Goal: Information Seeking & Learning: Learn about a topic

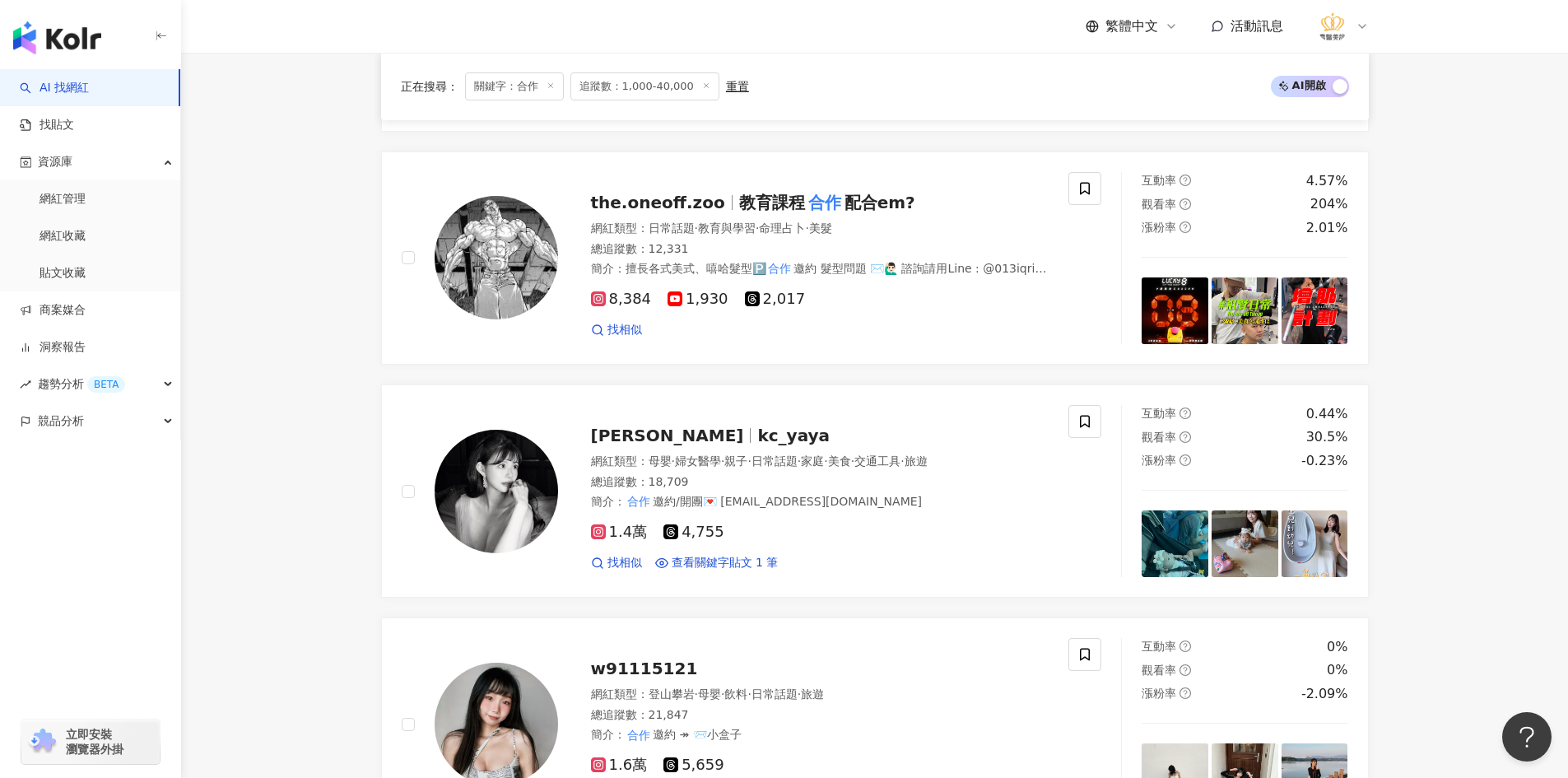
scroll to position [988, 0]
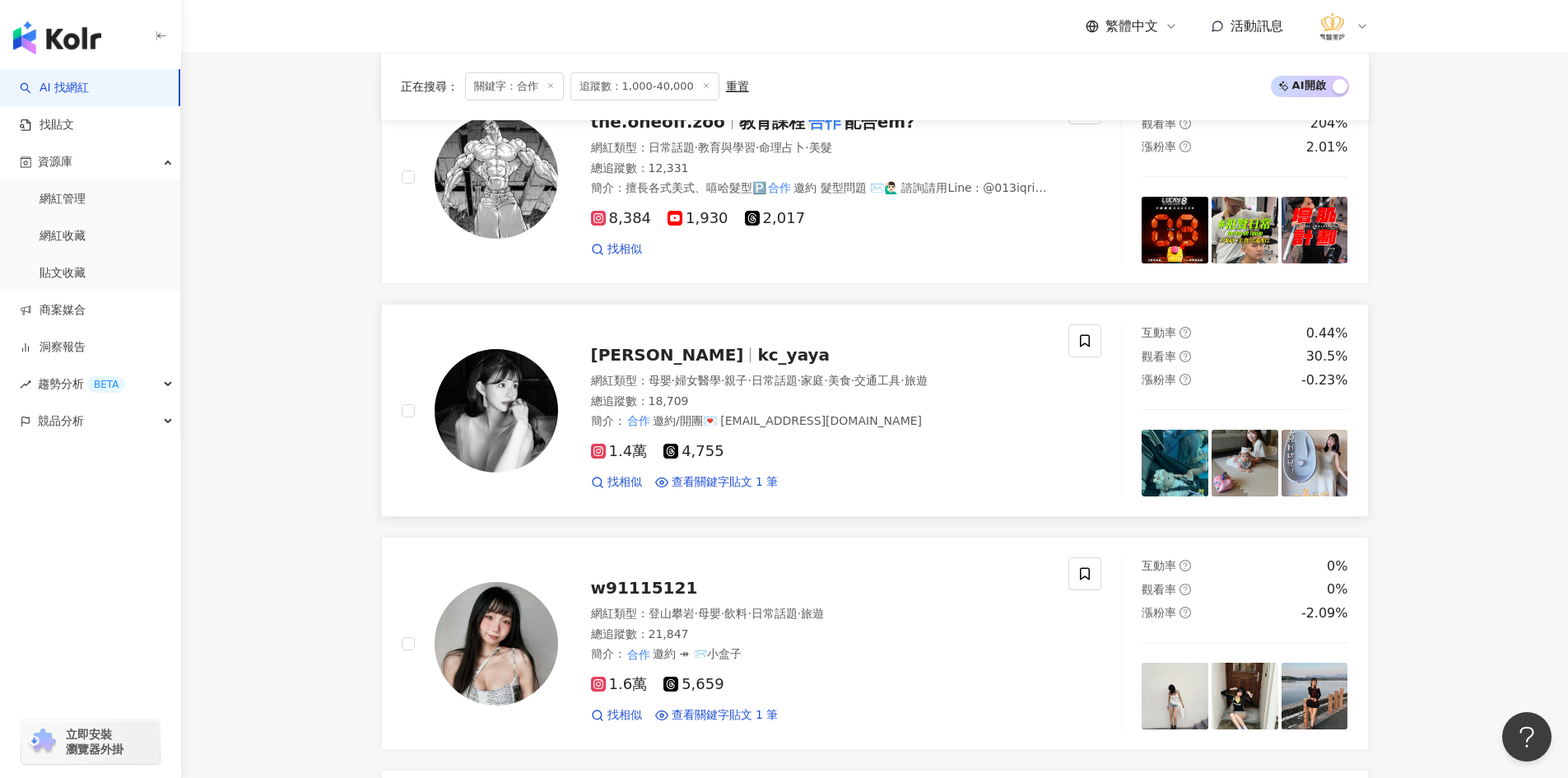
click at [521, 409] on img at bounding box center [496, 410] width 124 height 124
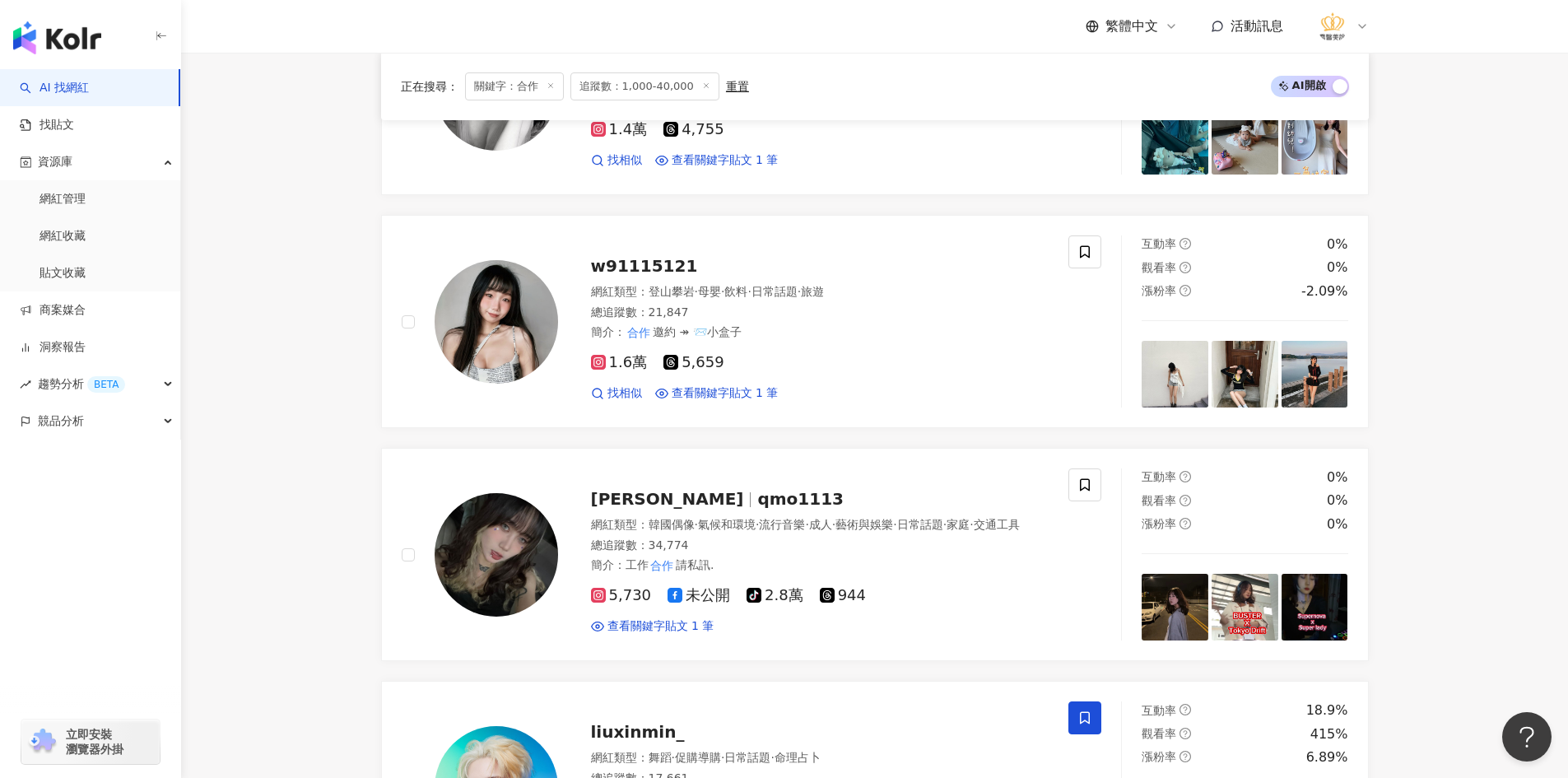
scroll to position [1317, 0]
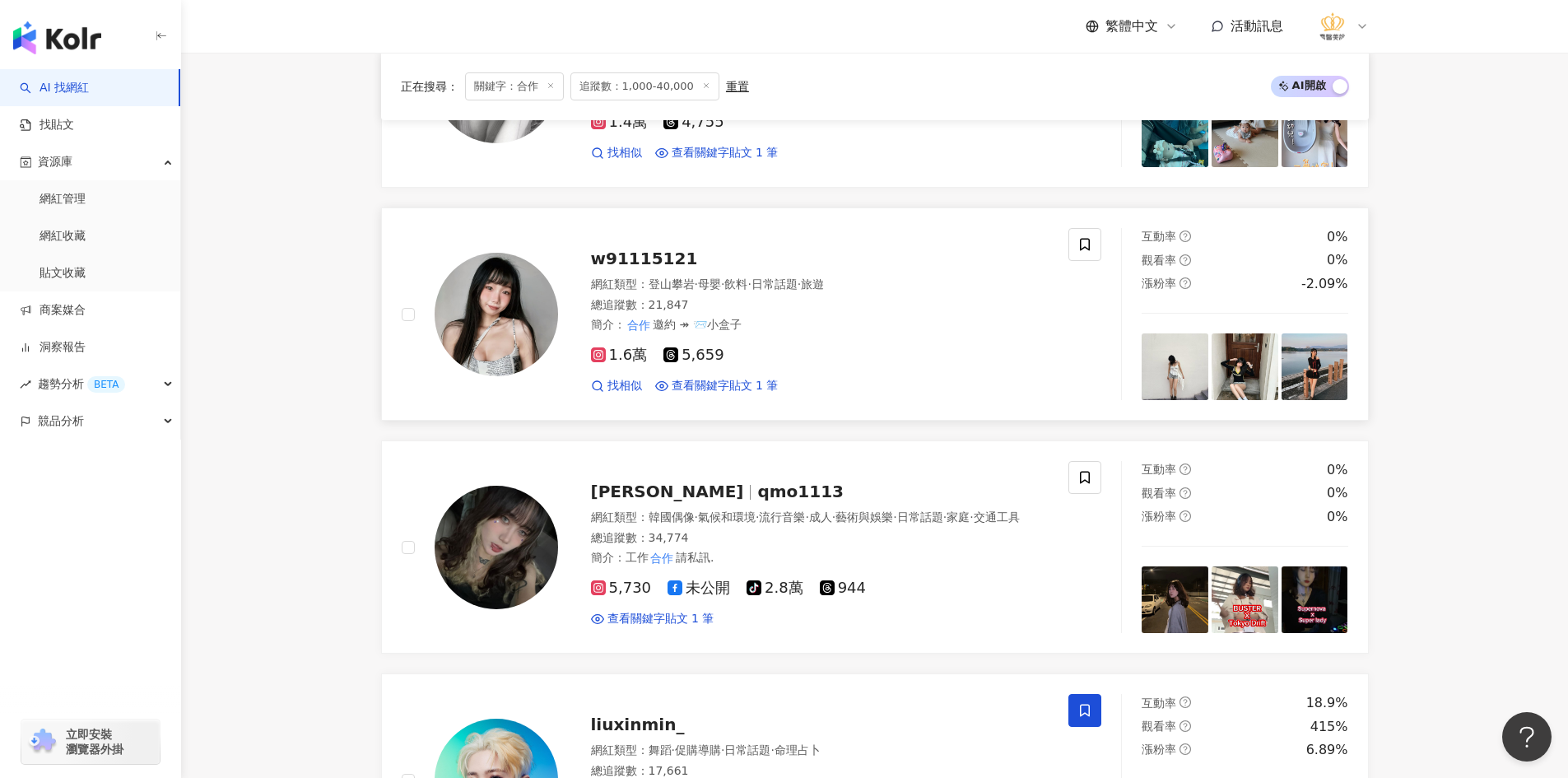
click at [512, 329] on img at bounding box center [496, 314] width 124 height 124
click at [252, 523] on main "不分平台 ** 台灣 搜尋 357117ca-941d-4574-856b-fa2203165e41 d7360b98-f489-4119-8fa1-d1c4…" at bounding box center [874, 637] width 1387 height 3803
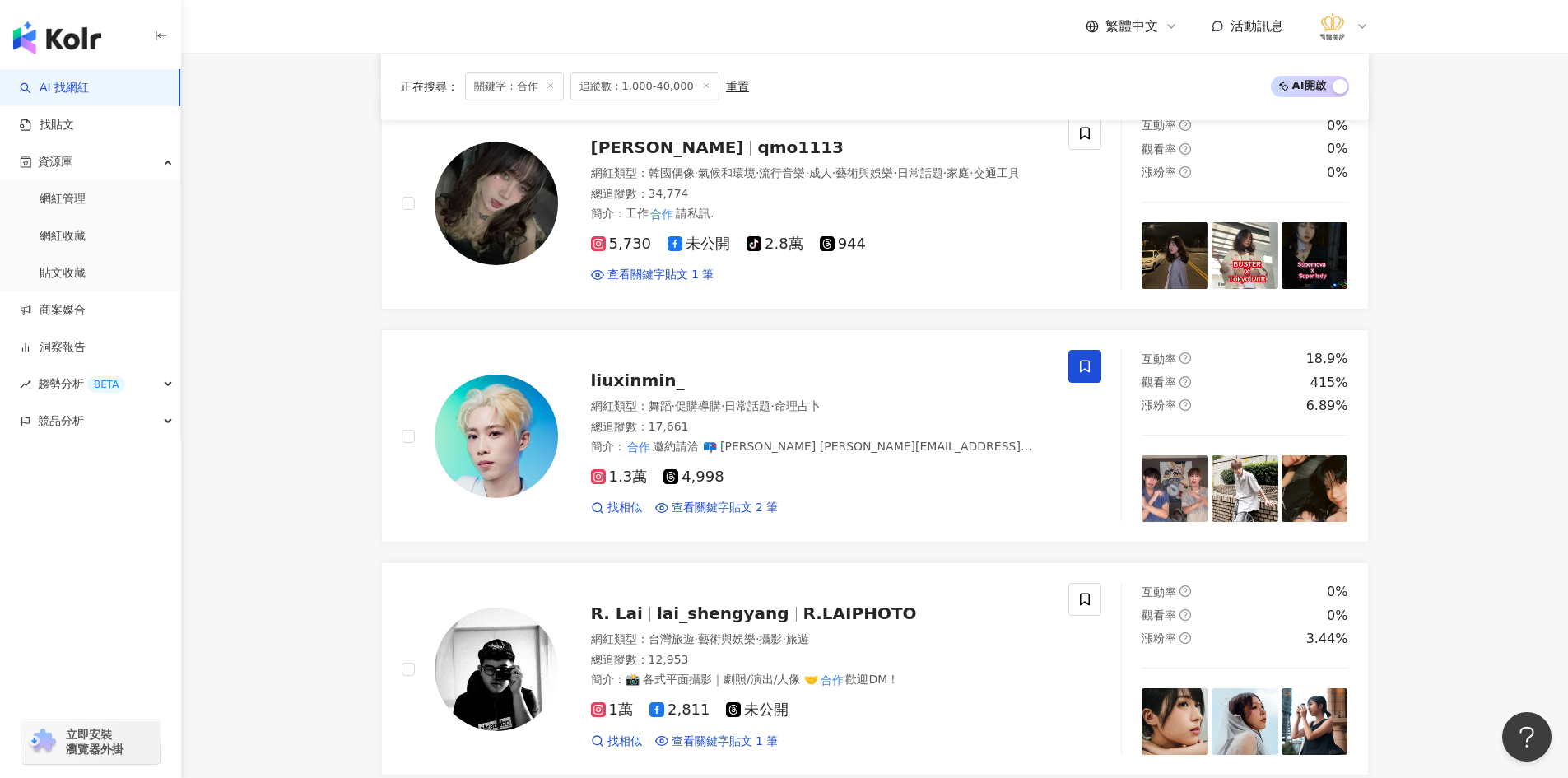
scroll to position [1728, 0]
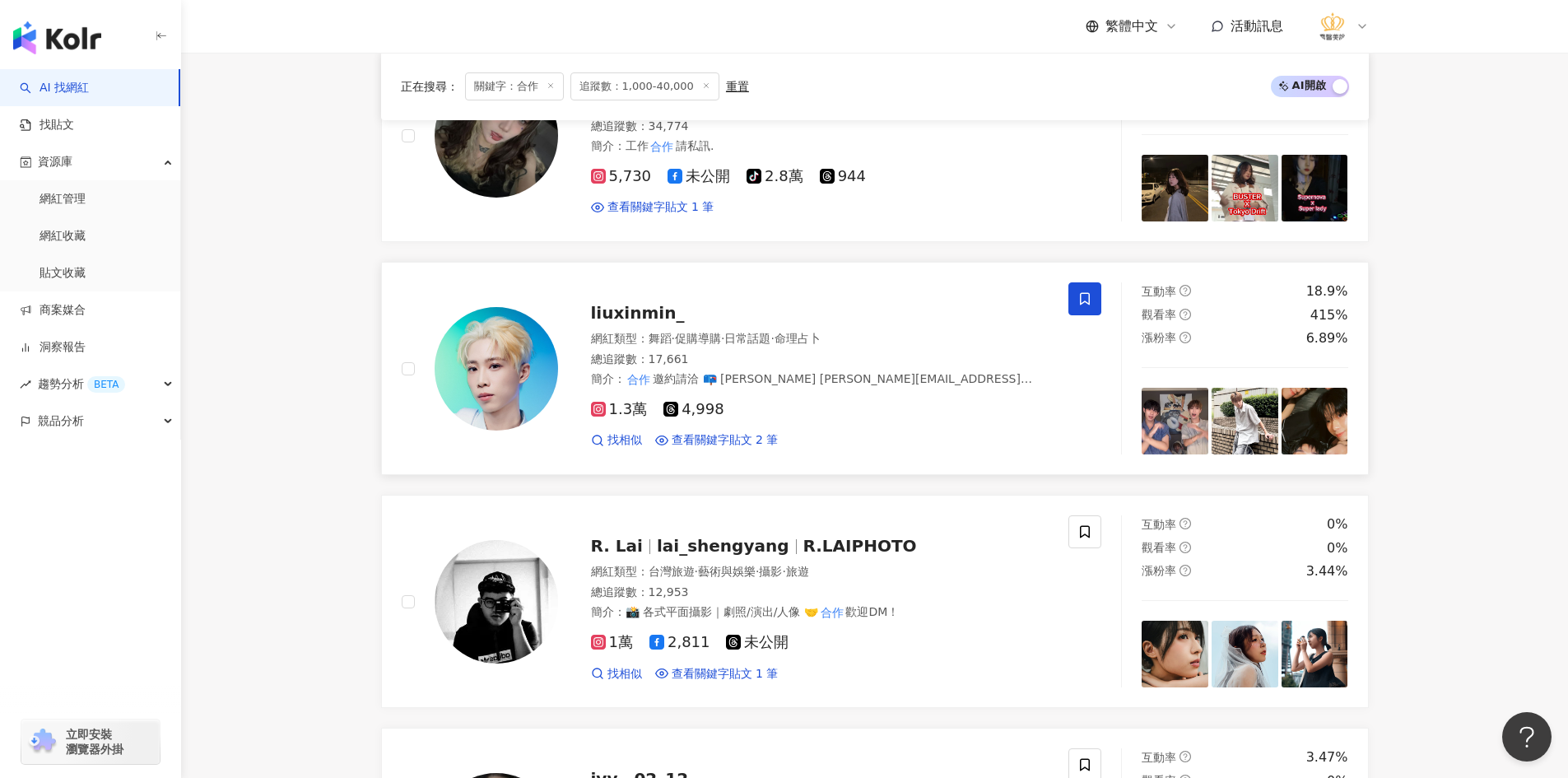
click at [515, 396] on img at bounding box center [496, 368] width 124 height 124
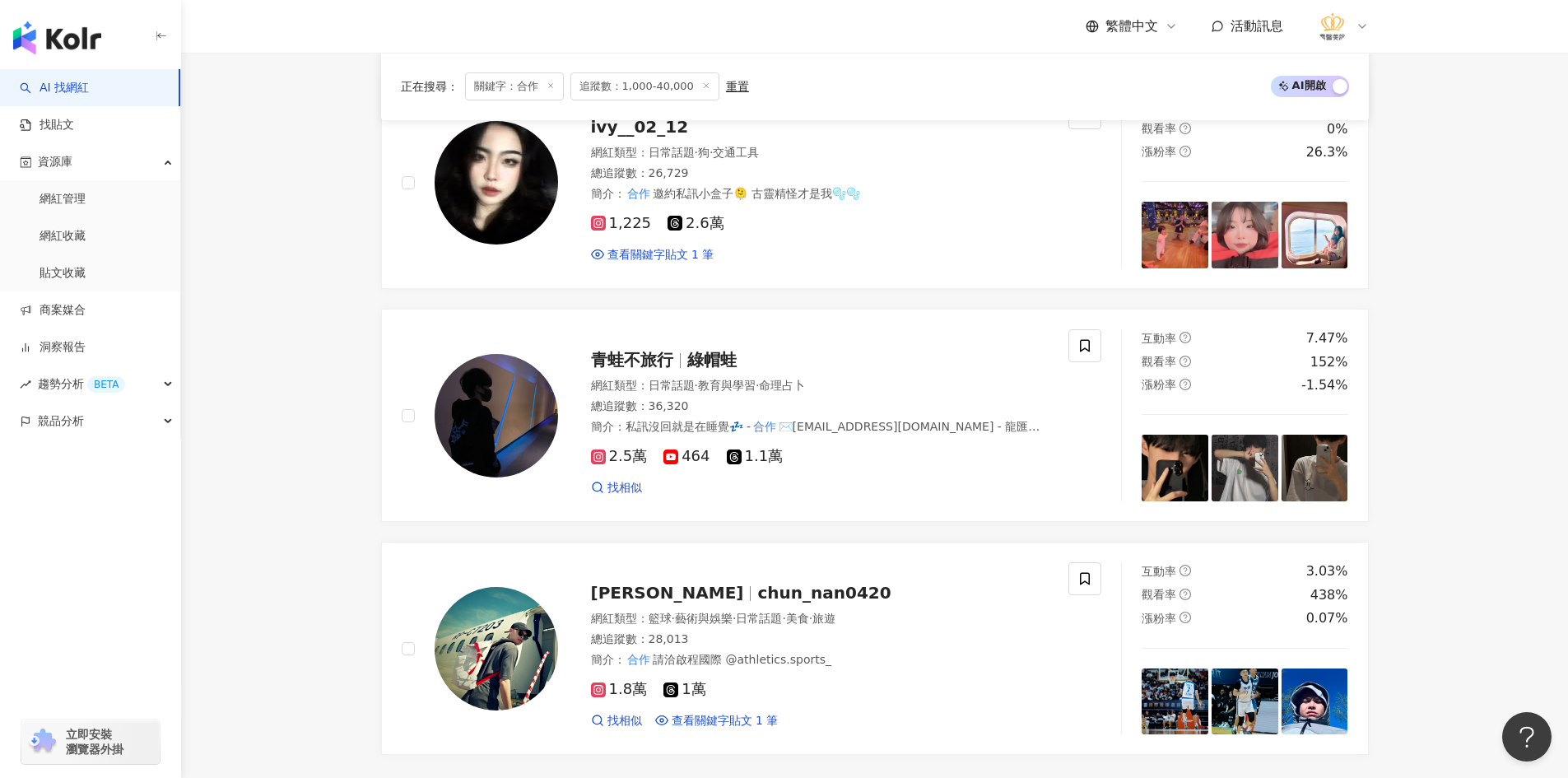
scroll to position [2387, 0]
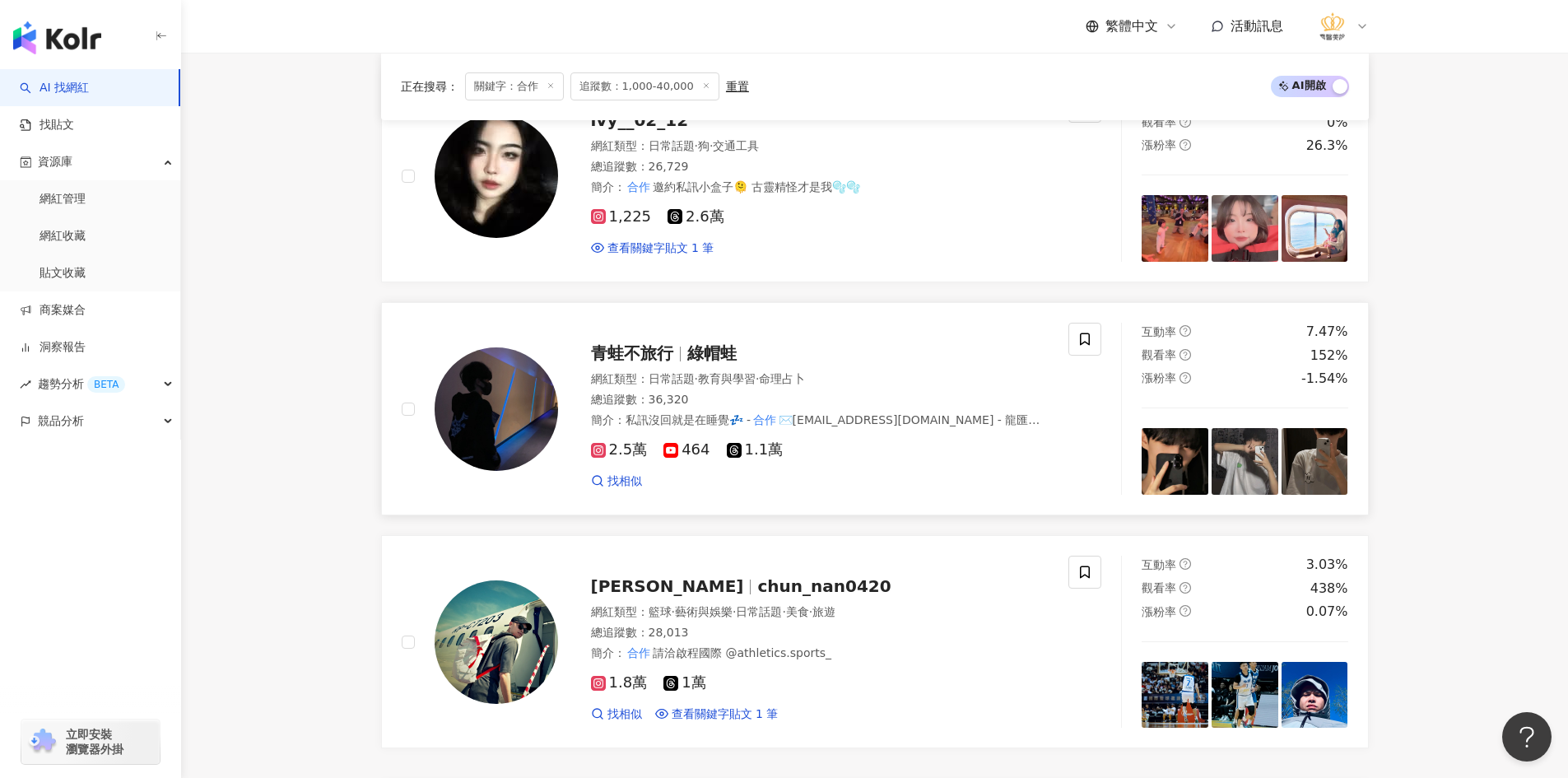
click at [501, 419] on img at bounding box center [496, 408] width 124 height 124
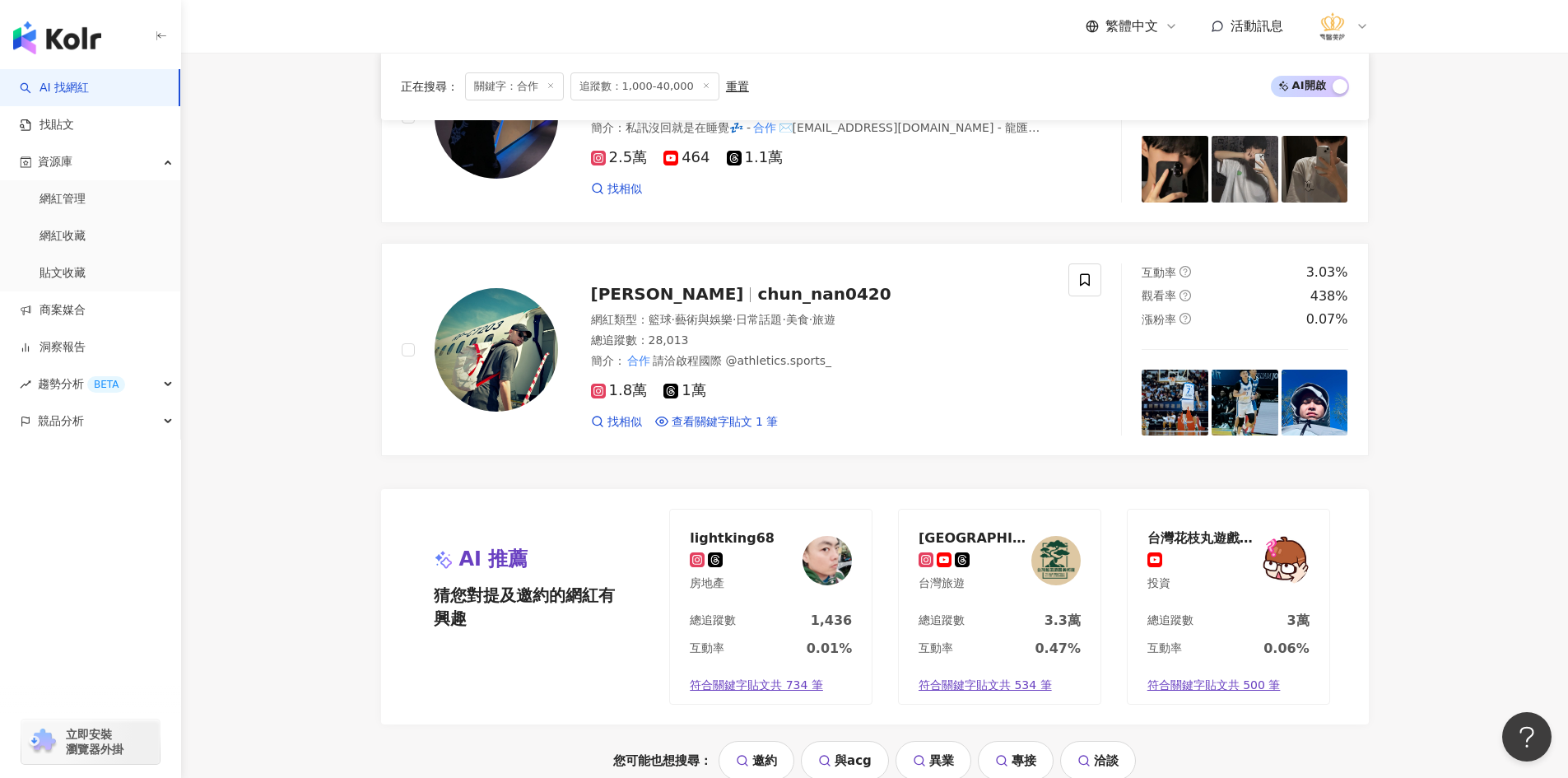
scroll to position [2716, 0]
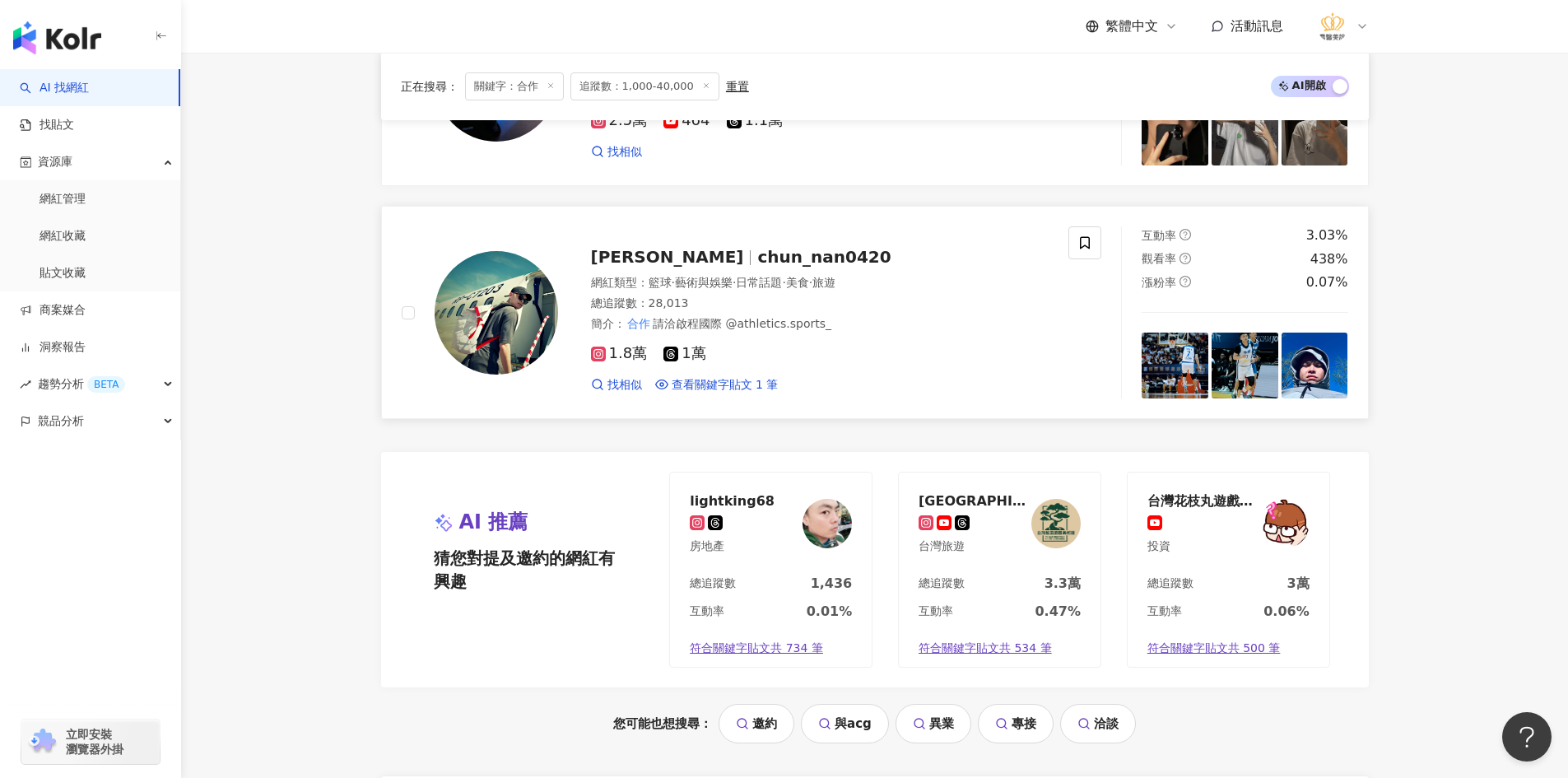
click at [519, 314] on img at bounding box center [496, 312] width 124 height 124
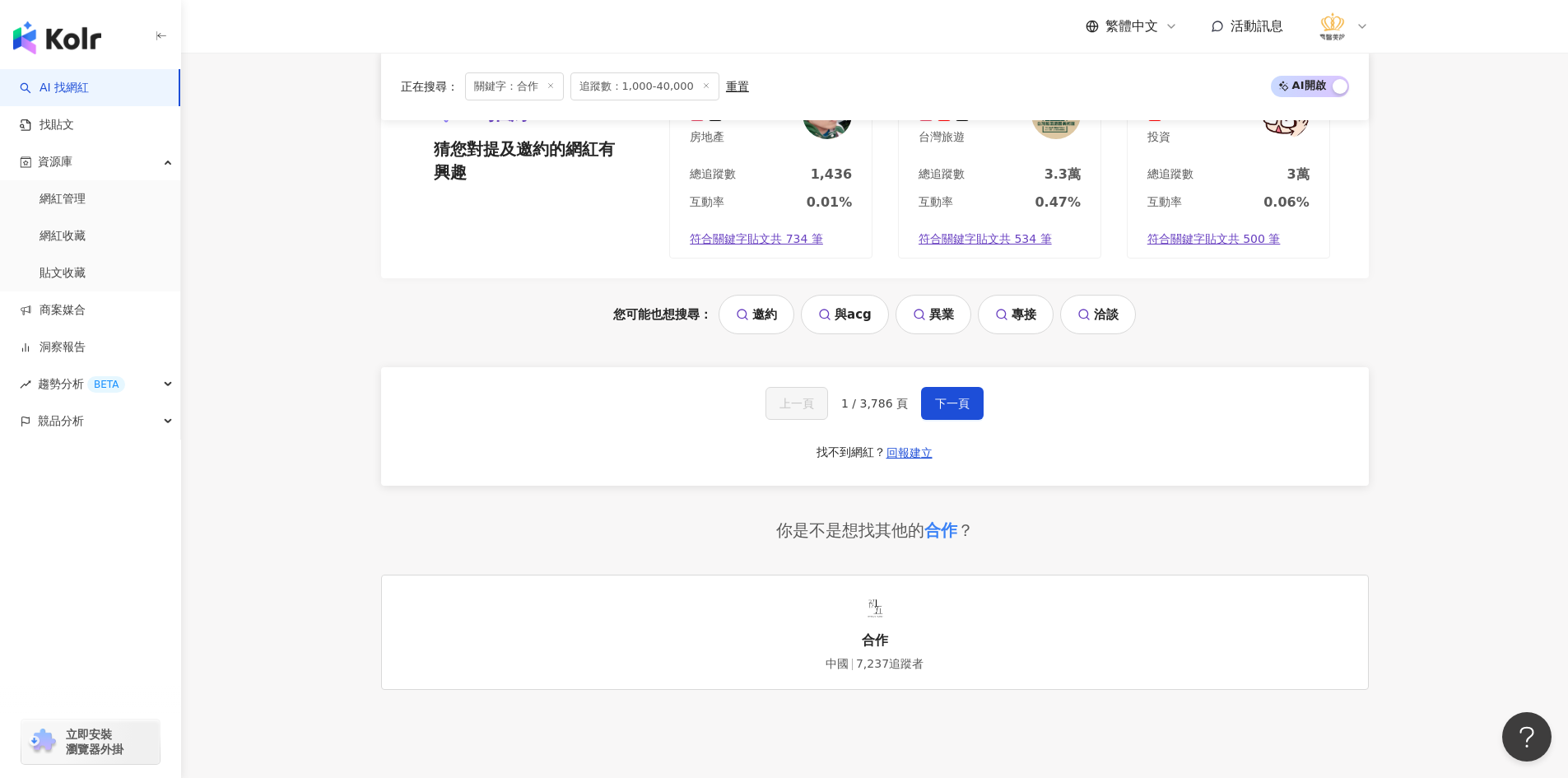
scroll to position [3128, 0]
click at [959, 425] on div "上一頁 1 / 3,786 頁 下一頁 找不到網紅？ 回報建立" at bounding box center [874, 423] width 988 height 118
click at [951, 407] on span "下一頁" at bounding box center [952, 401] width 35 height 13
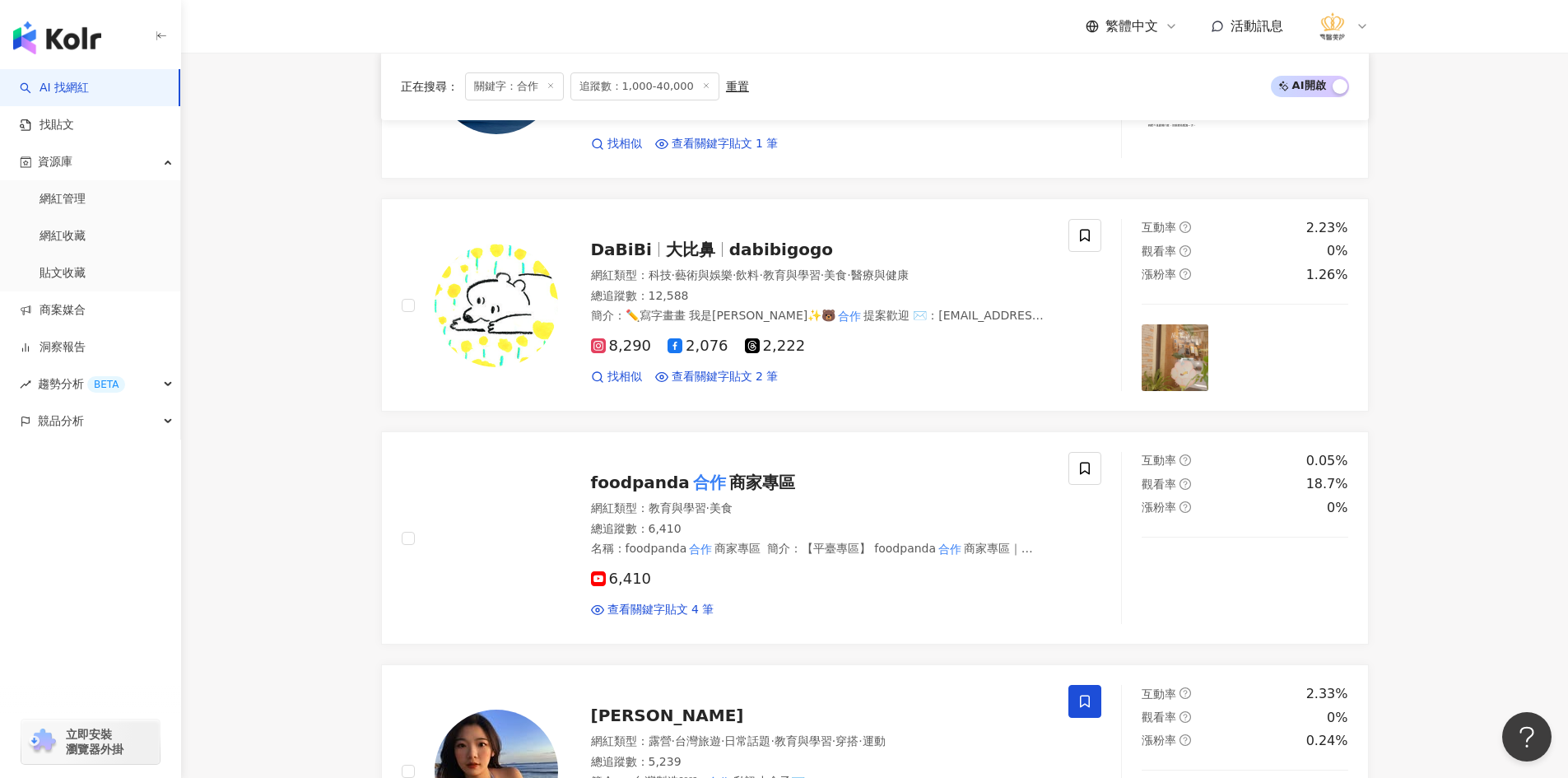
scroll to position [3124, 0]
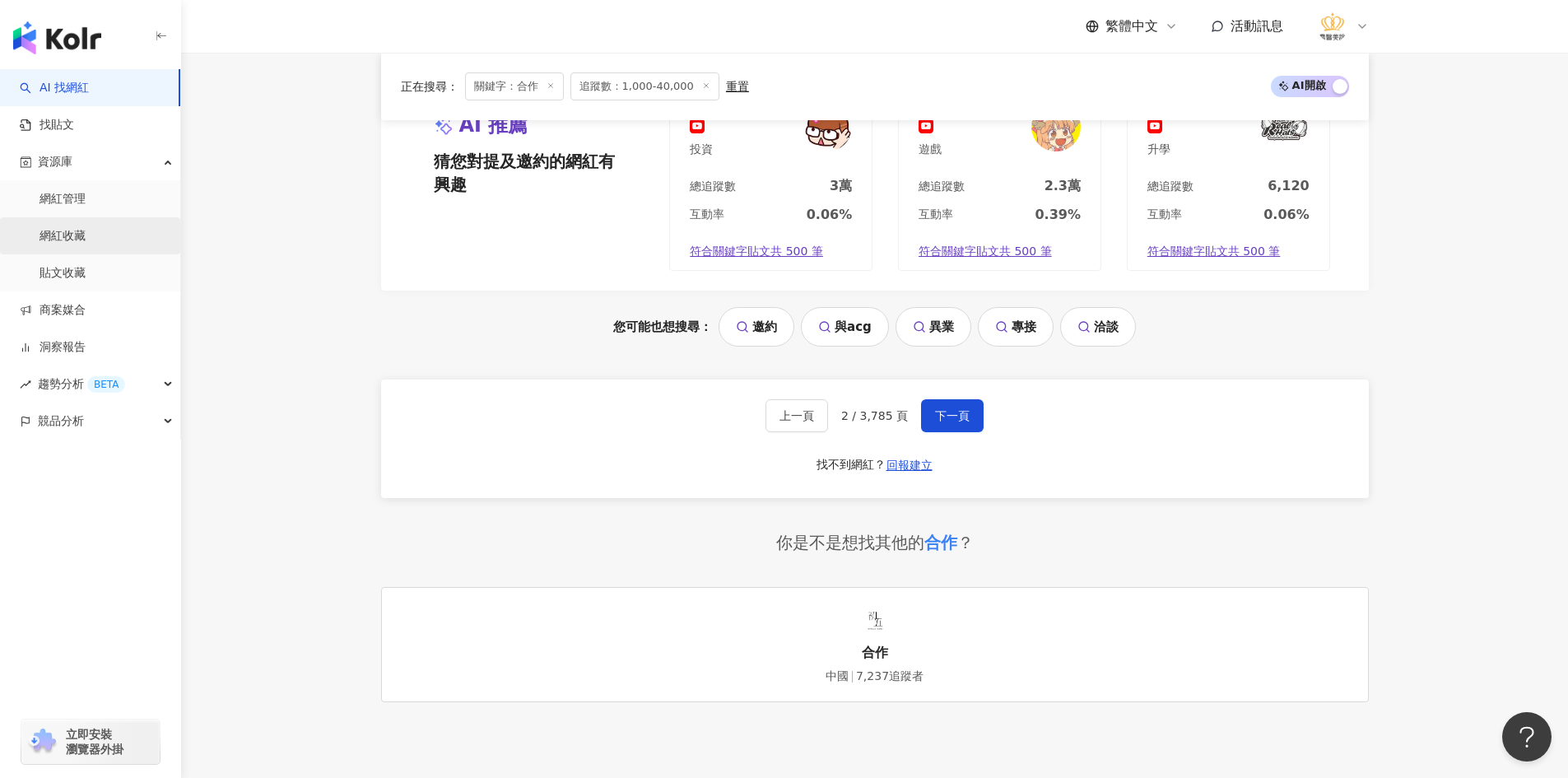
click at [86, 241] on link "網紅收藏" at bounding box center [62, 236] width 46 height 16
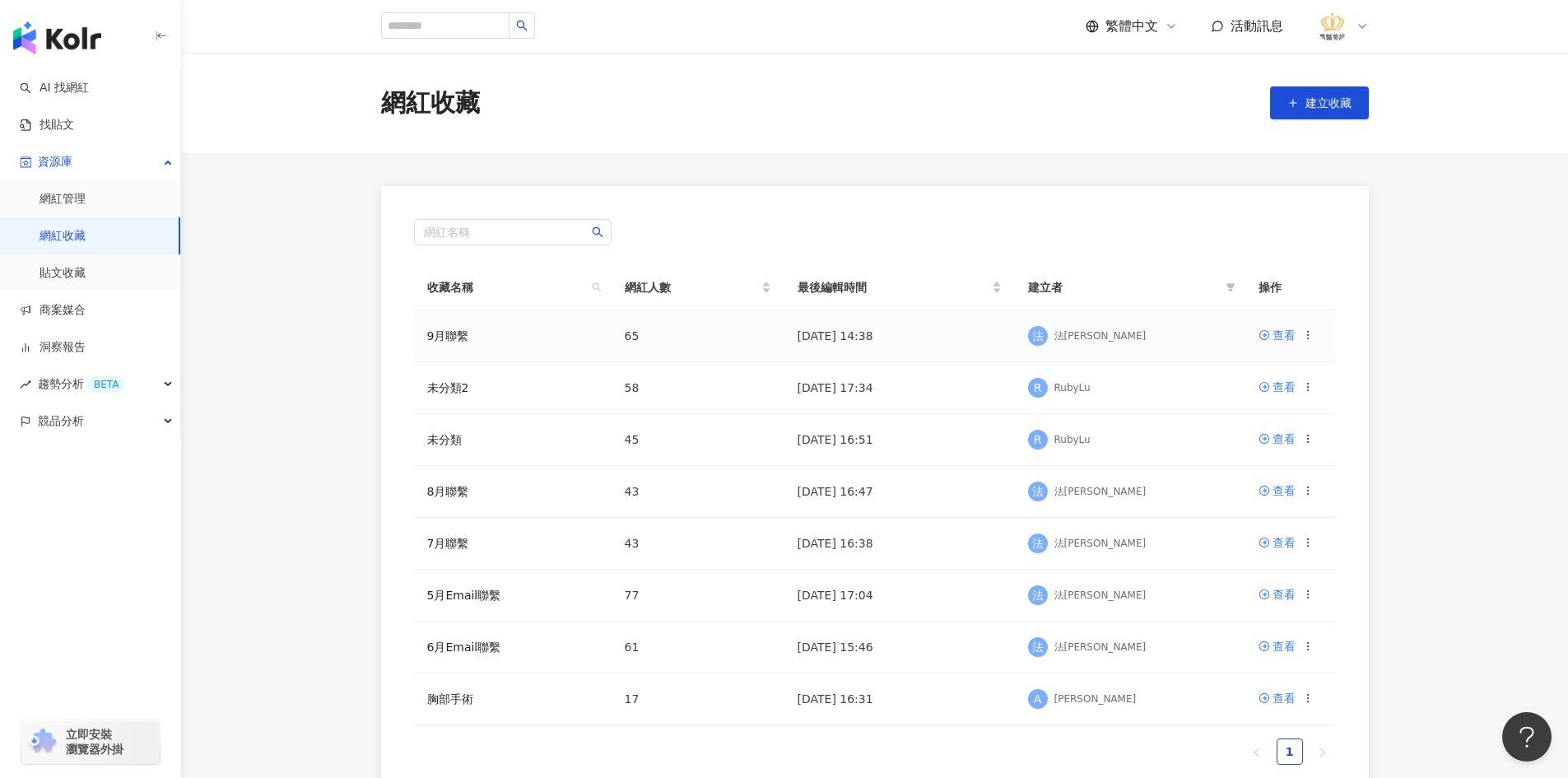
click at [1257, 340] on td "查看" at bounding box center [1290, 336] width 91 height 52
click at [86, 208] on link "網紅管理" at bounding box center [62, 200] width 46 height 16
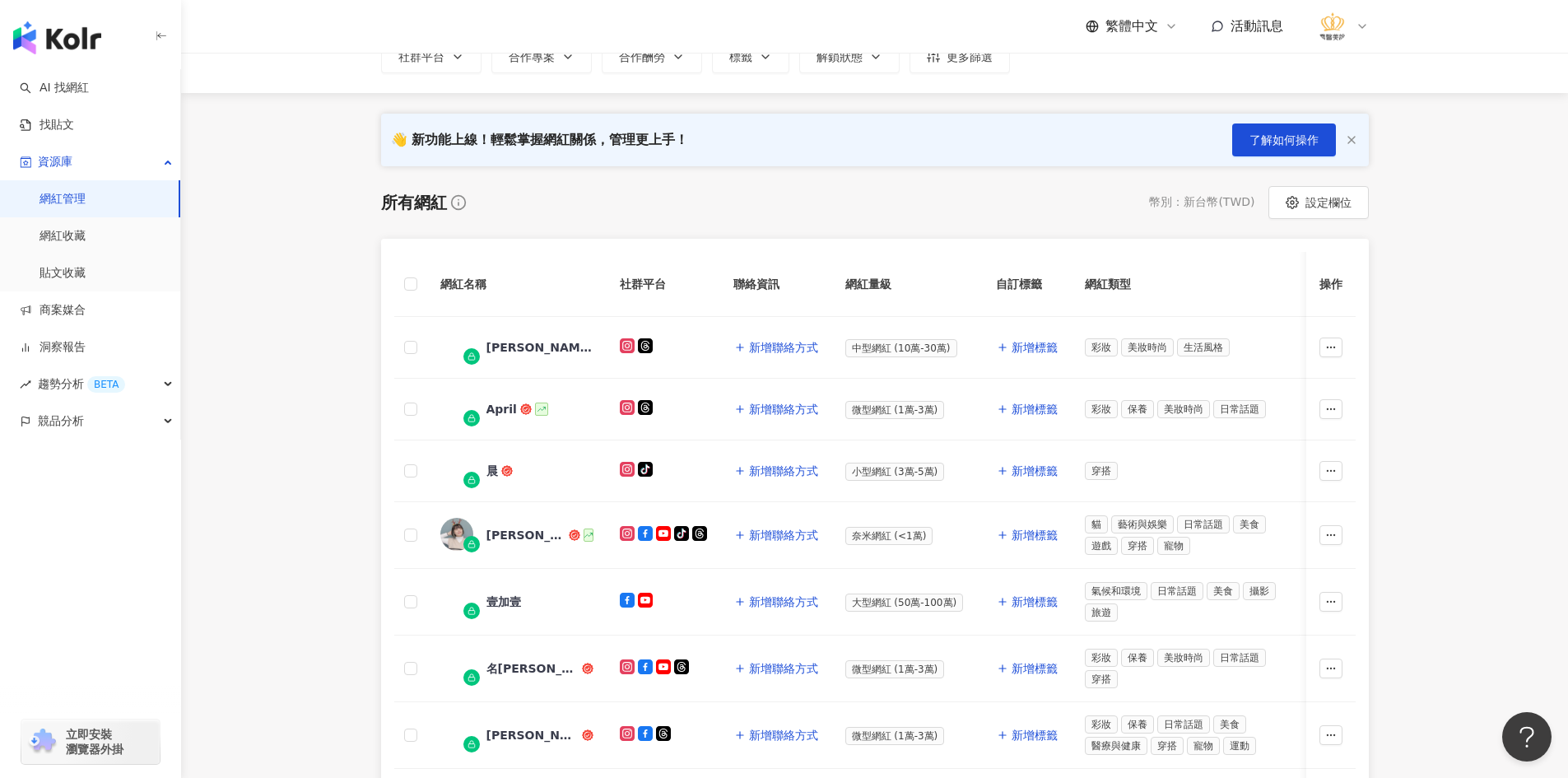
scroll to position [165, 0]
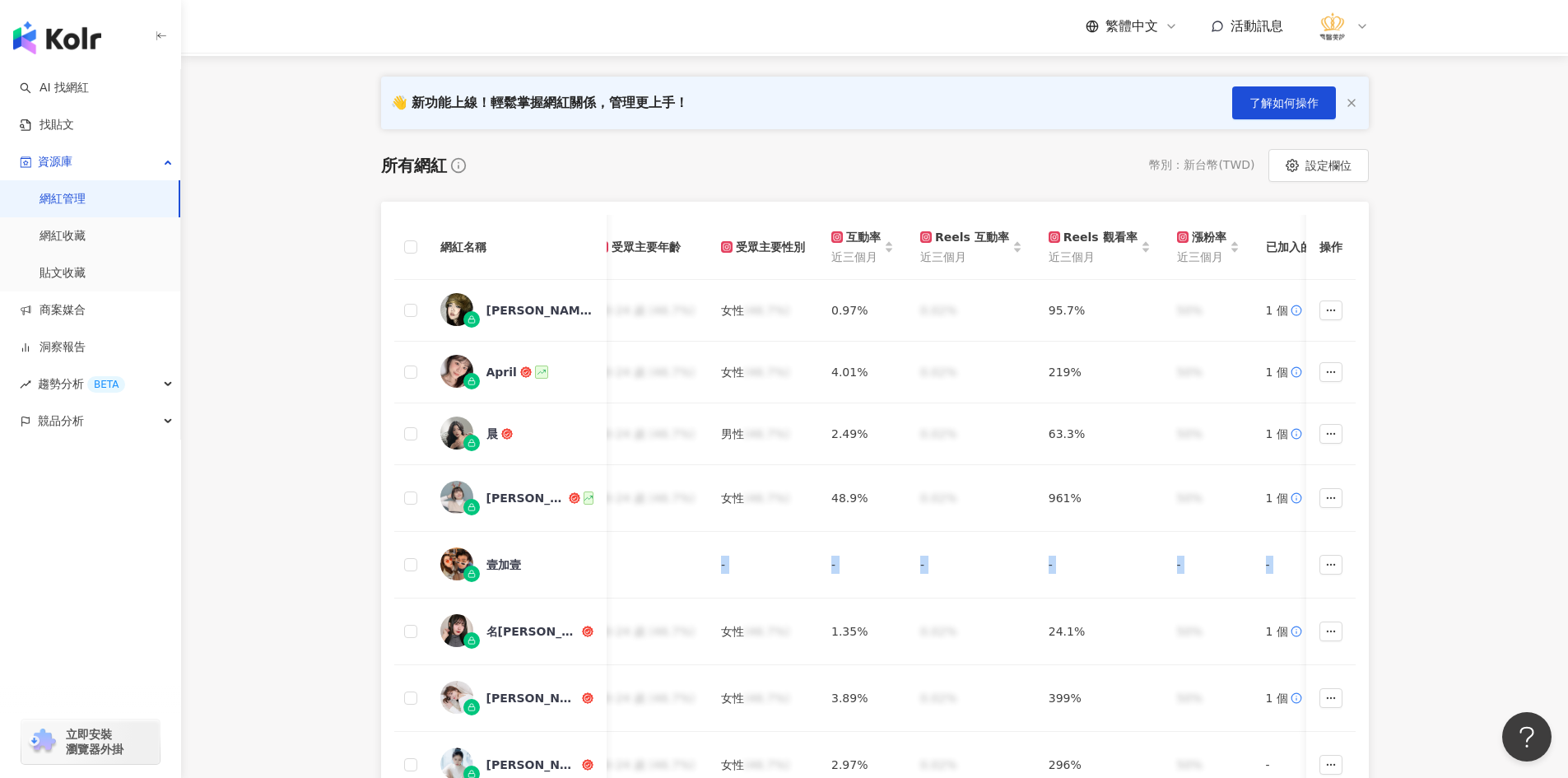
drag, startPoint x: 518, startPoint y: 569, endPoint x: 1444, endPoint y: 583, distance: 926.1
click at [1444, 583] on main "網紅管理 加入網紅 社群平台 合作專案 合作酬勞 標籤 解鎖狀態 更多篩選 👋 新功能上線！輕鬆掌握網紅關係，管理更上手！ 了解如何操作 所有網紅 幣別 ： …" at bounding box center [874, 528] width 1387 height 1280
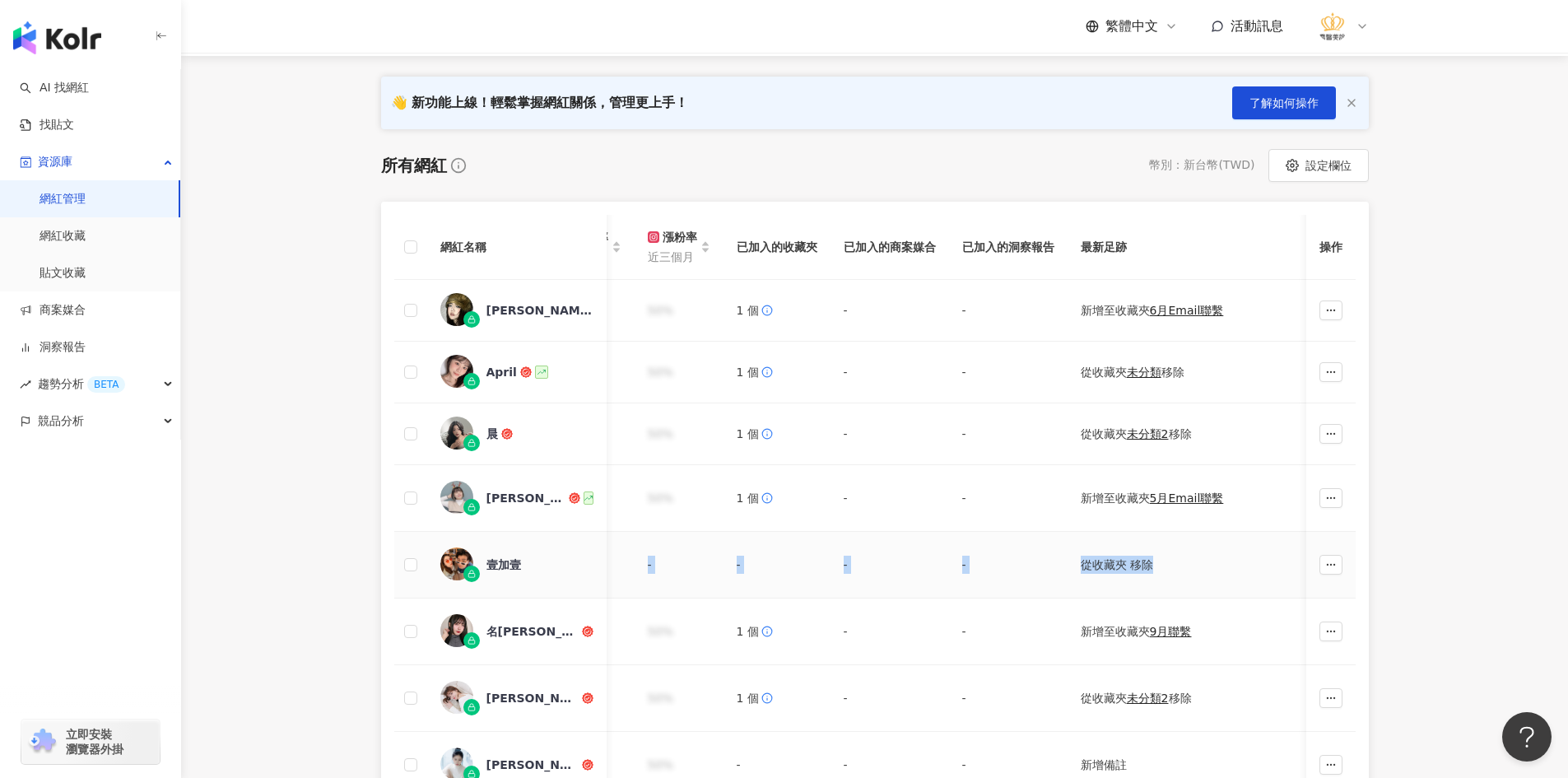
click at [1175, 579] on td "從收藏夾 移除" at bounding box center [1212, 565] width 290 height 67
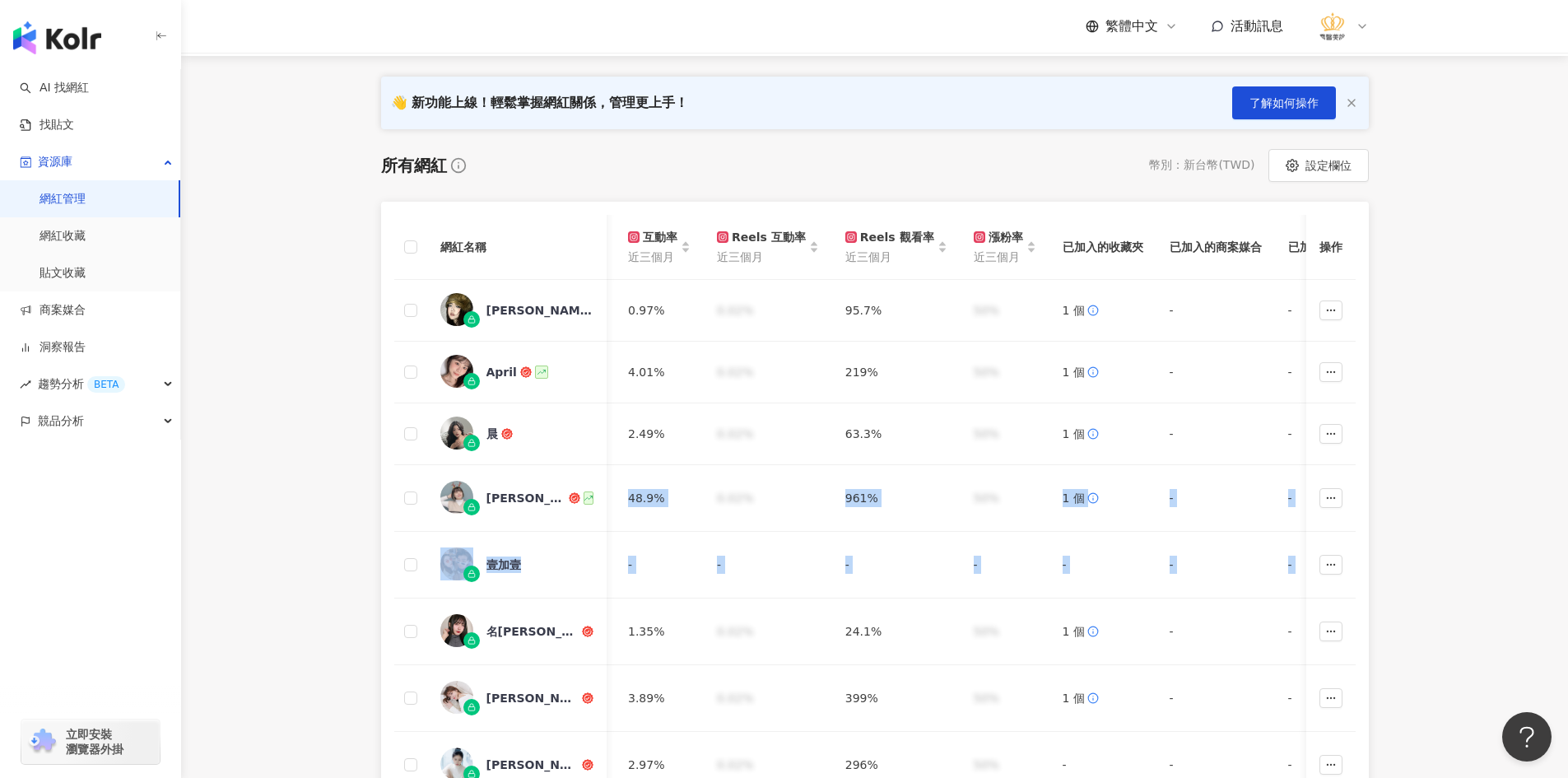
scroll to position [0, 0]
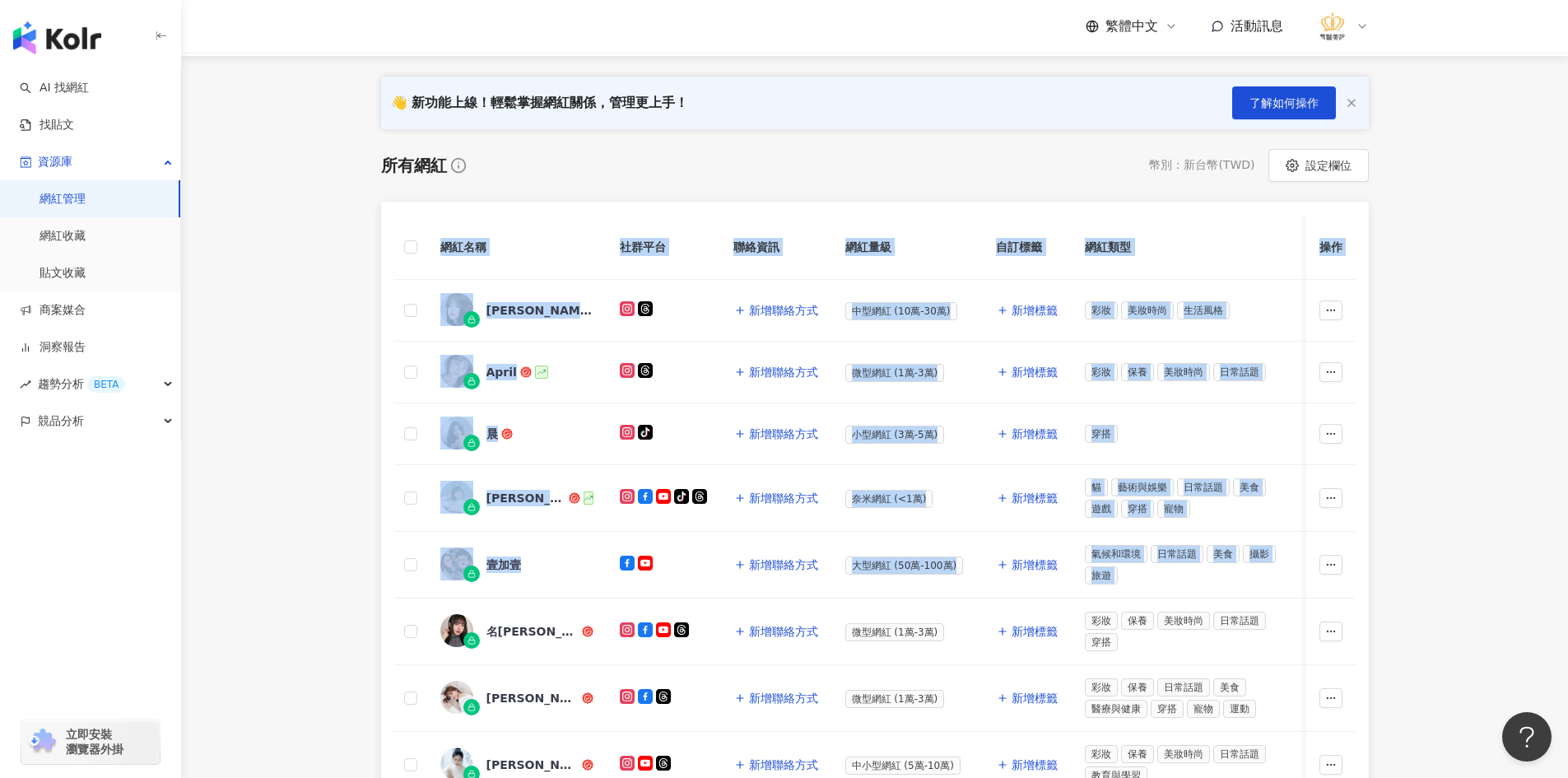
drag, startPoint x: 1172, startPoint y: 556, endPoint x: 232, endPoint y: 544, distance: 940.1
click at [203, 550] on main "網紅管理 加入網紅 社群平台 合作專案 合作酬勞 標籤 解鎖狀態 更多篩選 👋 新功能上線！輕鬆掌握網紅關係，管理更上手！ 了解如何操作 所有網紅 幣別 ： …" at bounding box center [874, 528] width 1387 height 1280
click at [309, 469] on main "網紅管理 加入網紅 社群平台 合作專案 合作酬勞 標籤 解鎖狀態 更多篩選 👋 新功能上線！輕鬆掌握網紅關係，管理更上手！ 了解如何操作 所有網紅 幣別 ： …" at bounding box center [874, 528] width 1387 height 1280
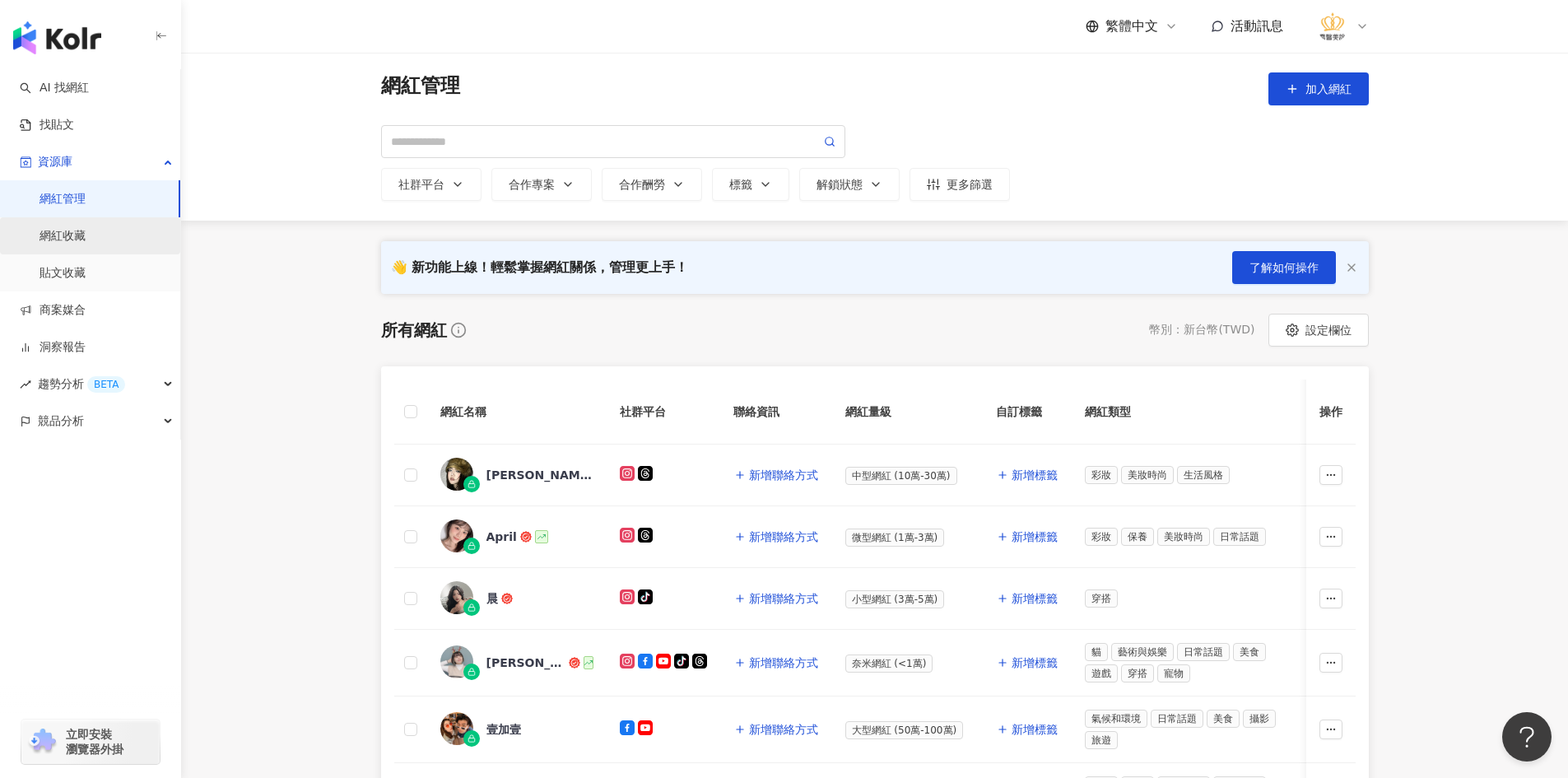
click at [86, 237] on link "網紅收藏" at bounding box center [62, 236] width 46 height 16
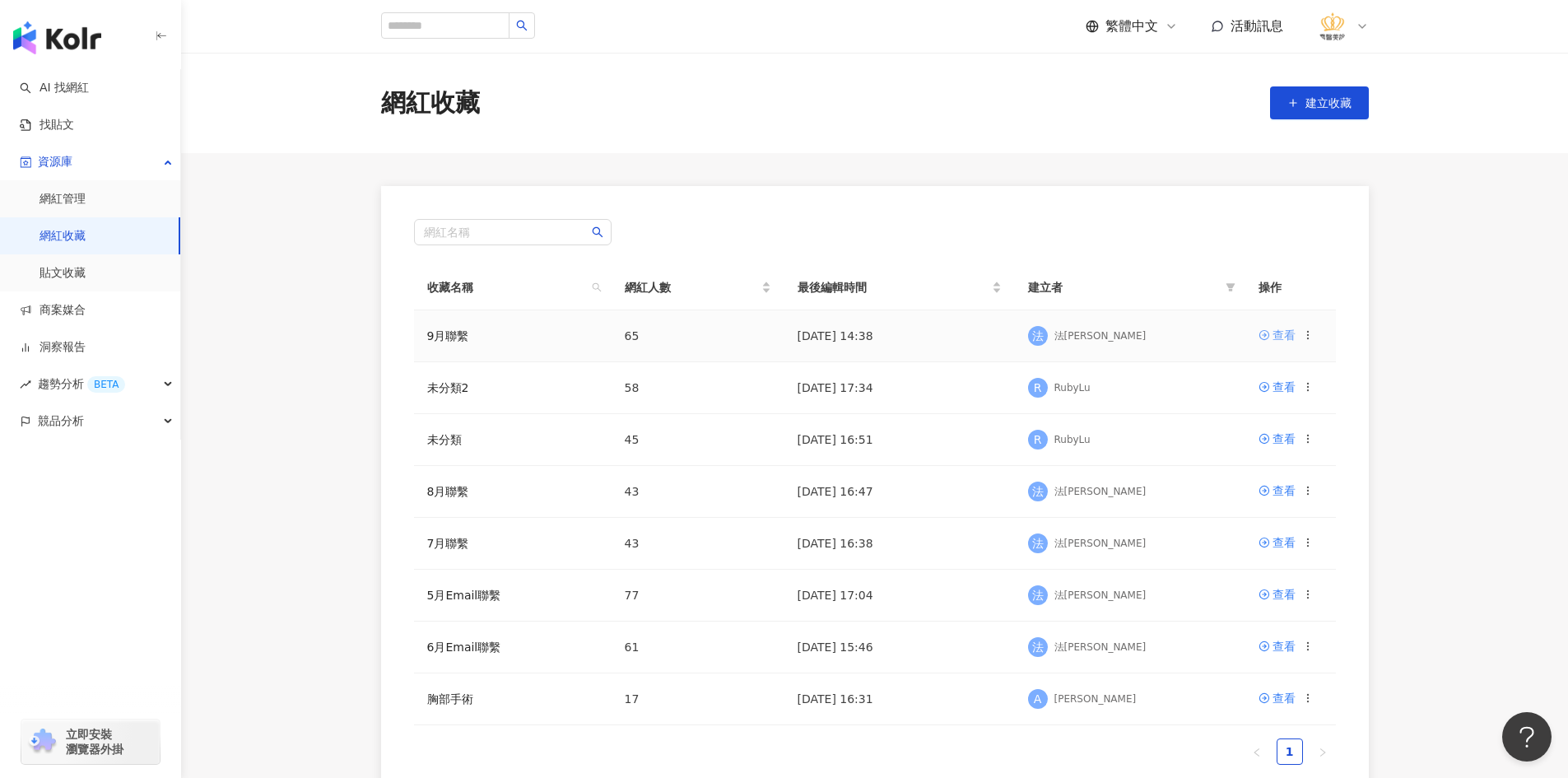
click at [1268, 338] on icon at bounding box center [1263, 335] width 10 height 10
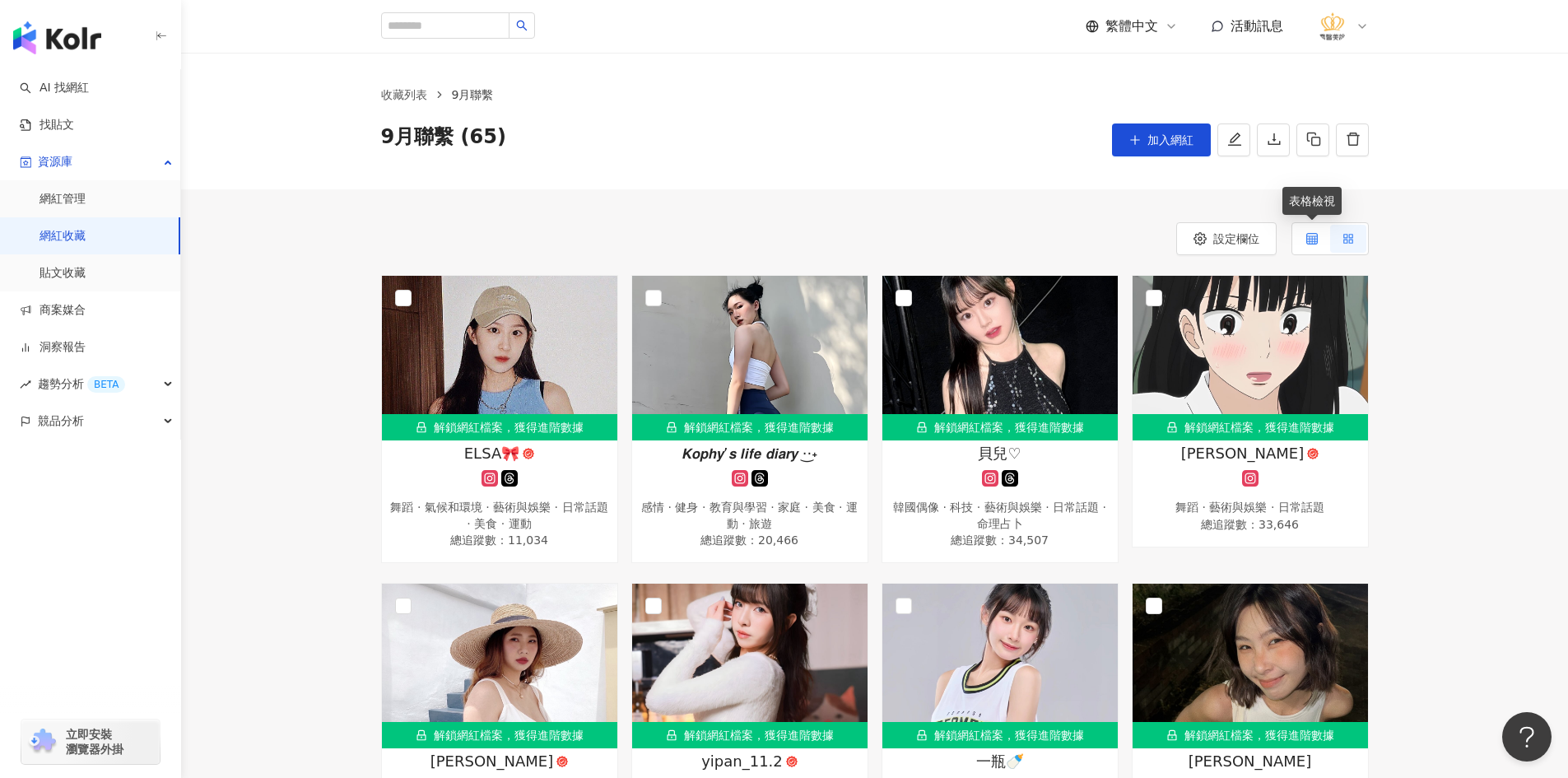
click at [1311, 236] on icon at bounding box center [1312, 238] width 12 height 12
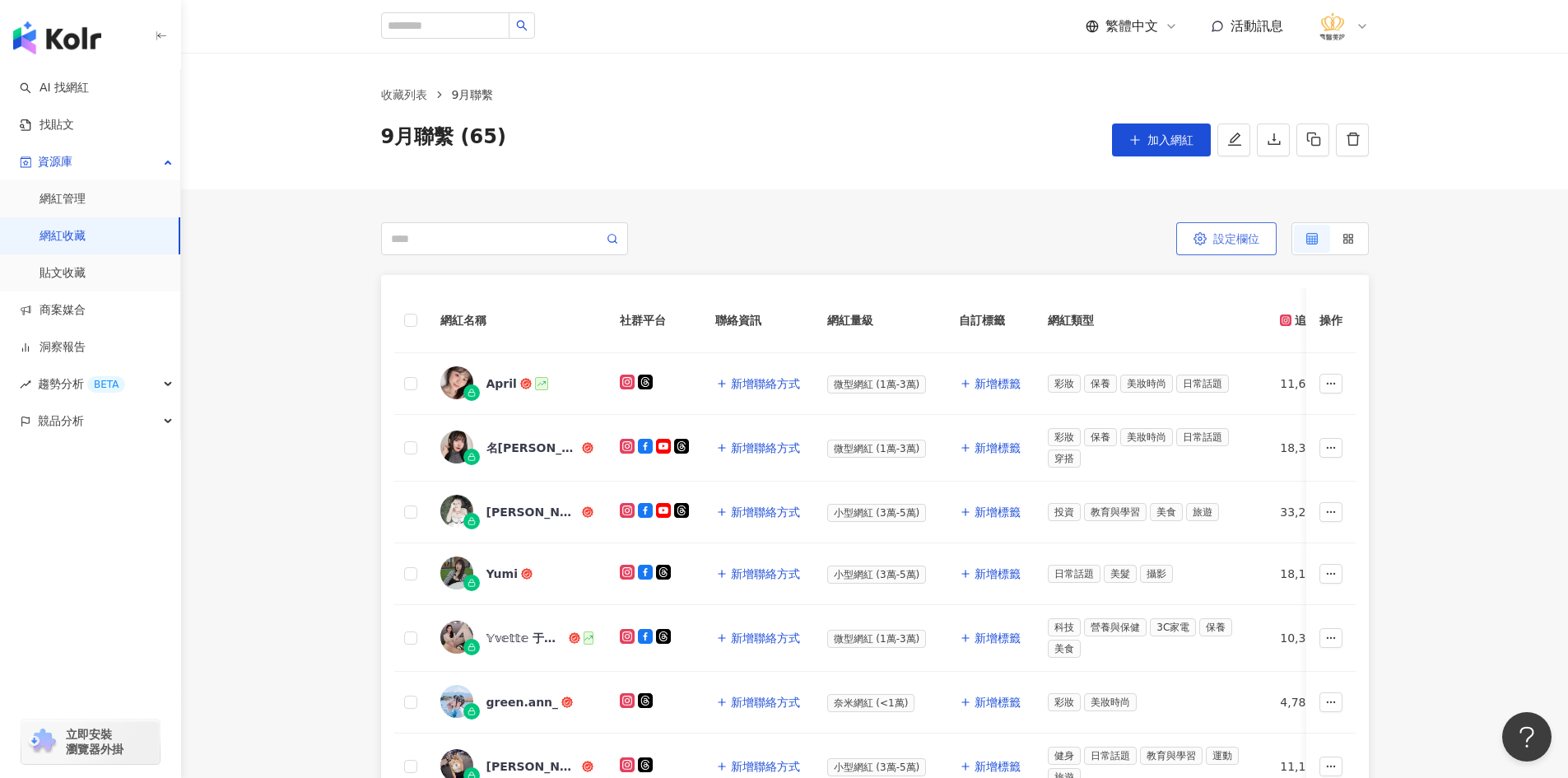
click at [1258, 222] on button "設定欄位" at bounding box center [1227, 239] width 101 height 33
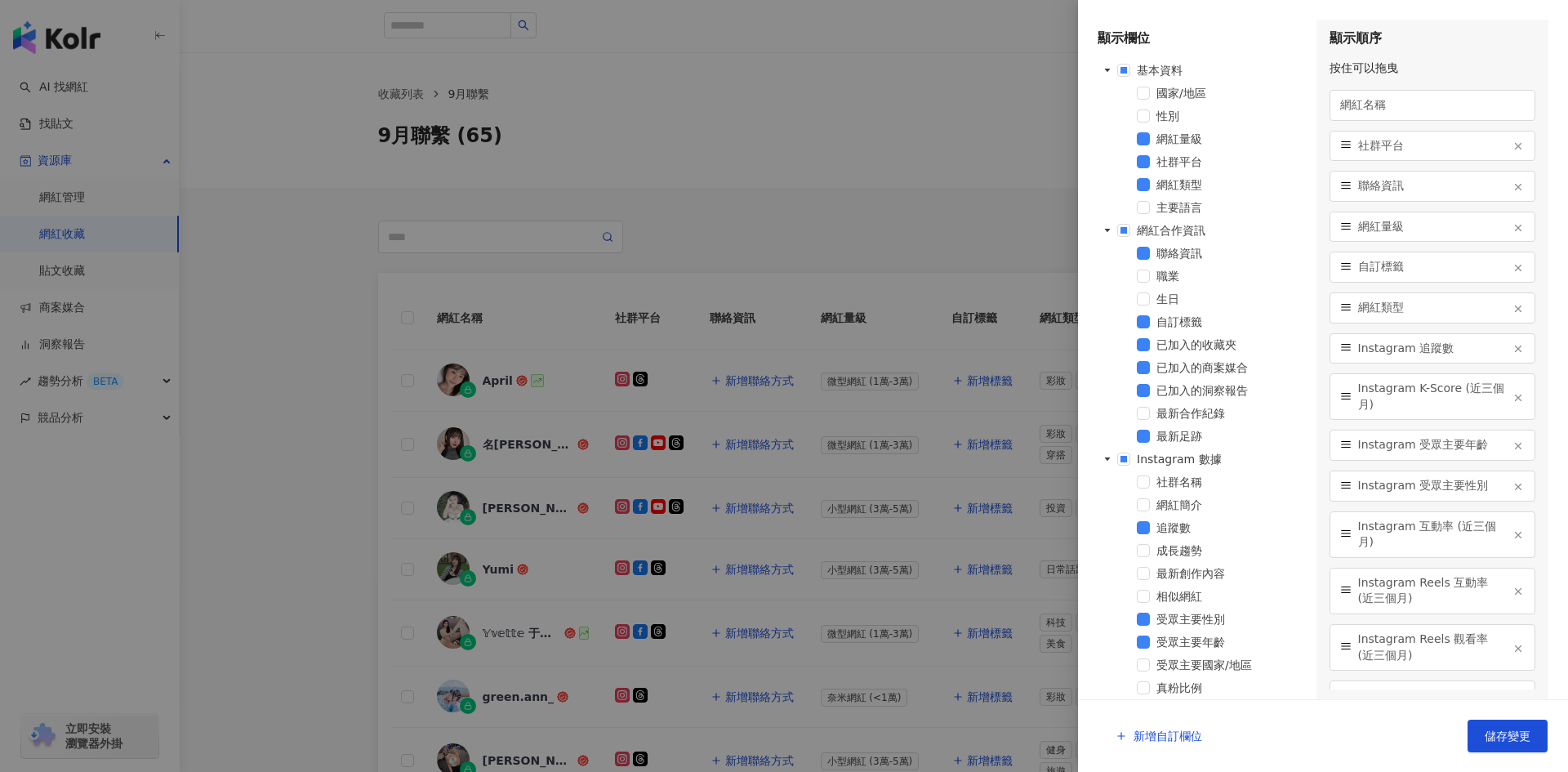
click at [801, 170] on div at bounding box center [784, 386] width 1568 height 772
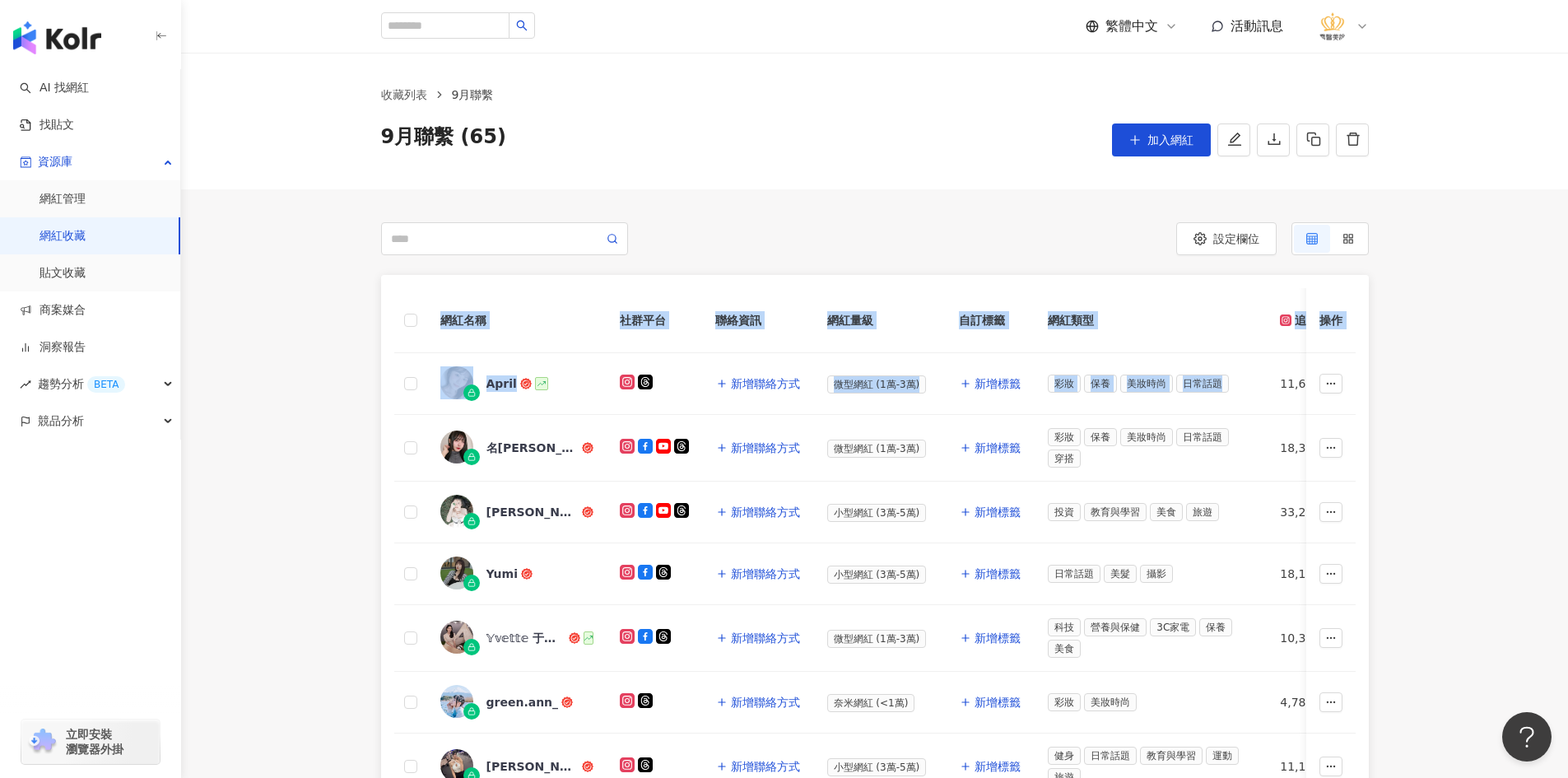
drag, startPoint x: 1444, startPoint y: 418, endPoint x: 308, endPoint y: 354, distance: 1137.8
click at [308, 354] on div "網紅名稱 社群平台 聯絡資訊 網紅量級 自訂標籤 網紅類型 追蹤數 K-Score 近三個月 受眾主要年齡 受眾主要性別 互動率 近三個月 Reels 互動率…" at bounding box center [874, 761] width 1387 height 972
click at [280, 407] on div "網紅名稱 社群平台 聯絡資訊 網紅量級 自訂標籤 網紅類型 追蹤數 K-Score 近三個月 受眾主要年齡 受眾主要性別 互動率 近三個月 Reels 互動率…" at bounding box center [874, 761] width 1387 height 972
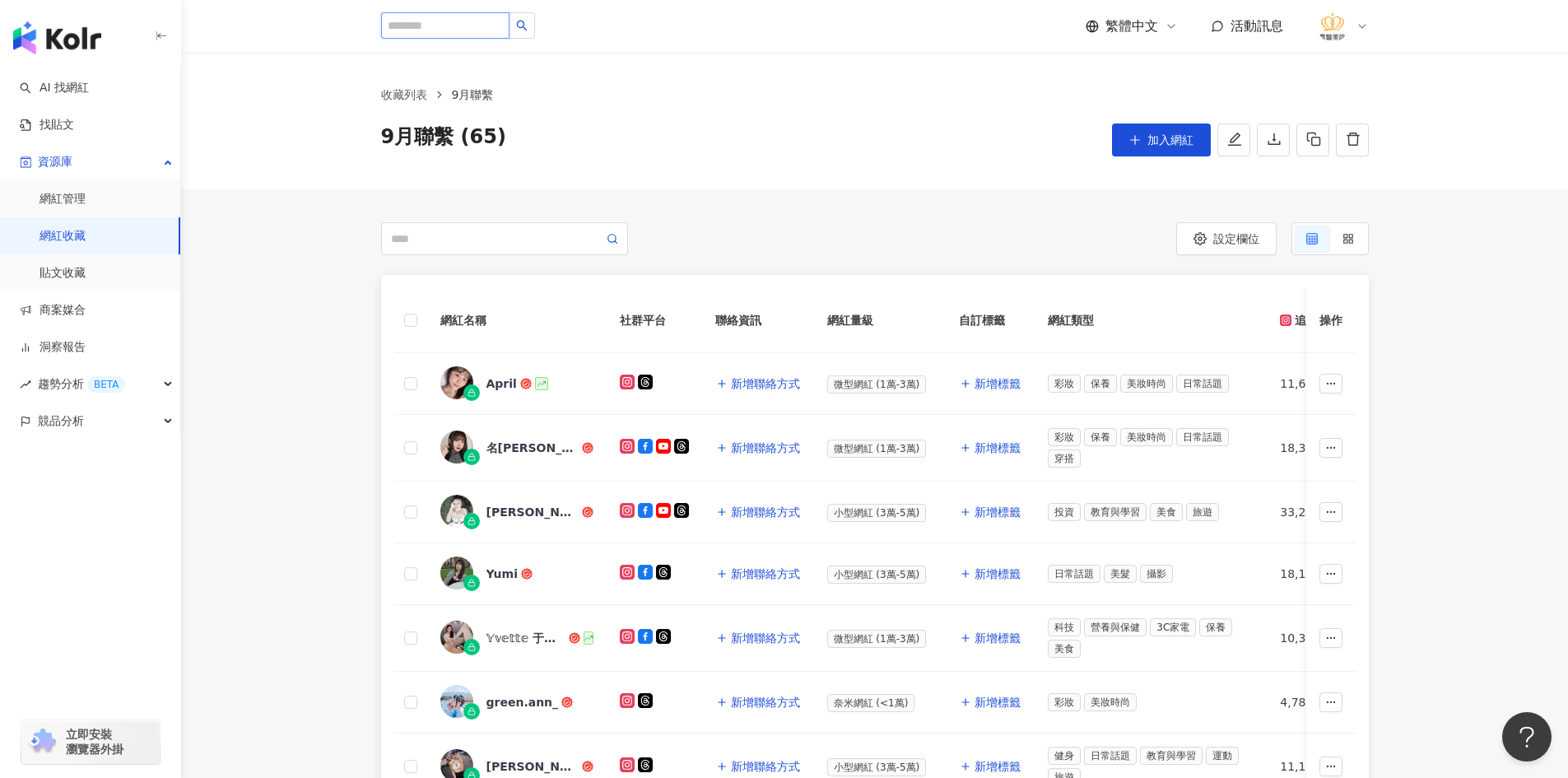
click at [464, 25] on input "search" at bounding box center [445, 25] width 128 height 27
click at [477, 243] on input "search" at bounding box center [497, 239] width 212 height 18
paste input "**********"
type input "**********"
click at [458, 15] on input "search" at bounding box center [445, 25] width 128 height 27
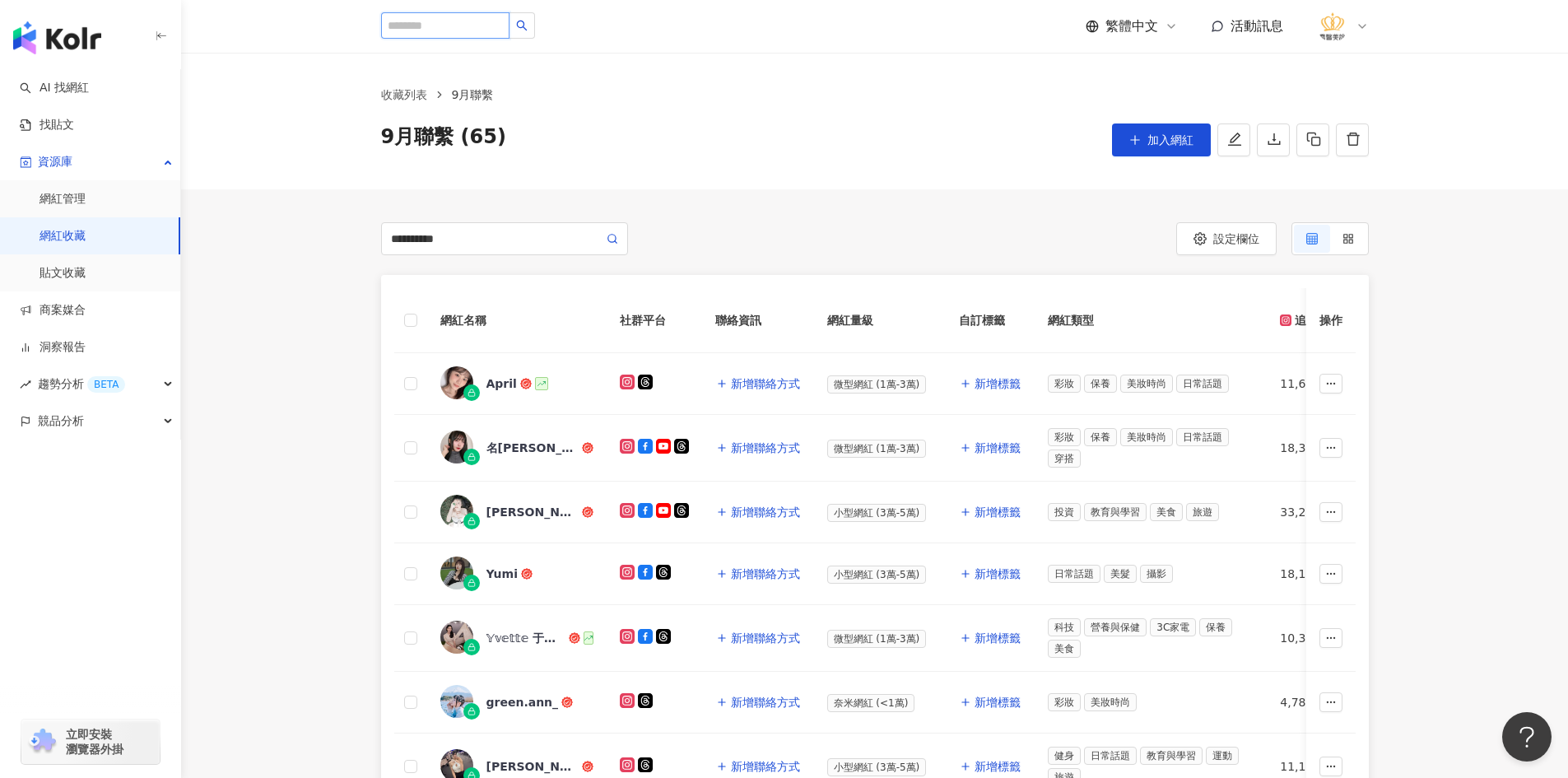
paste input "**********"
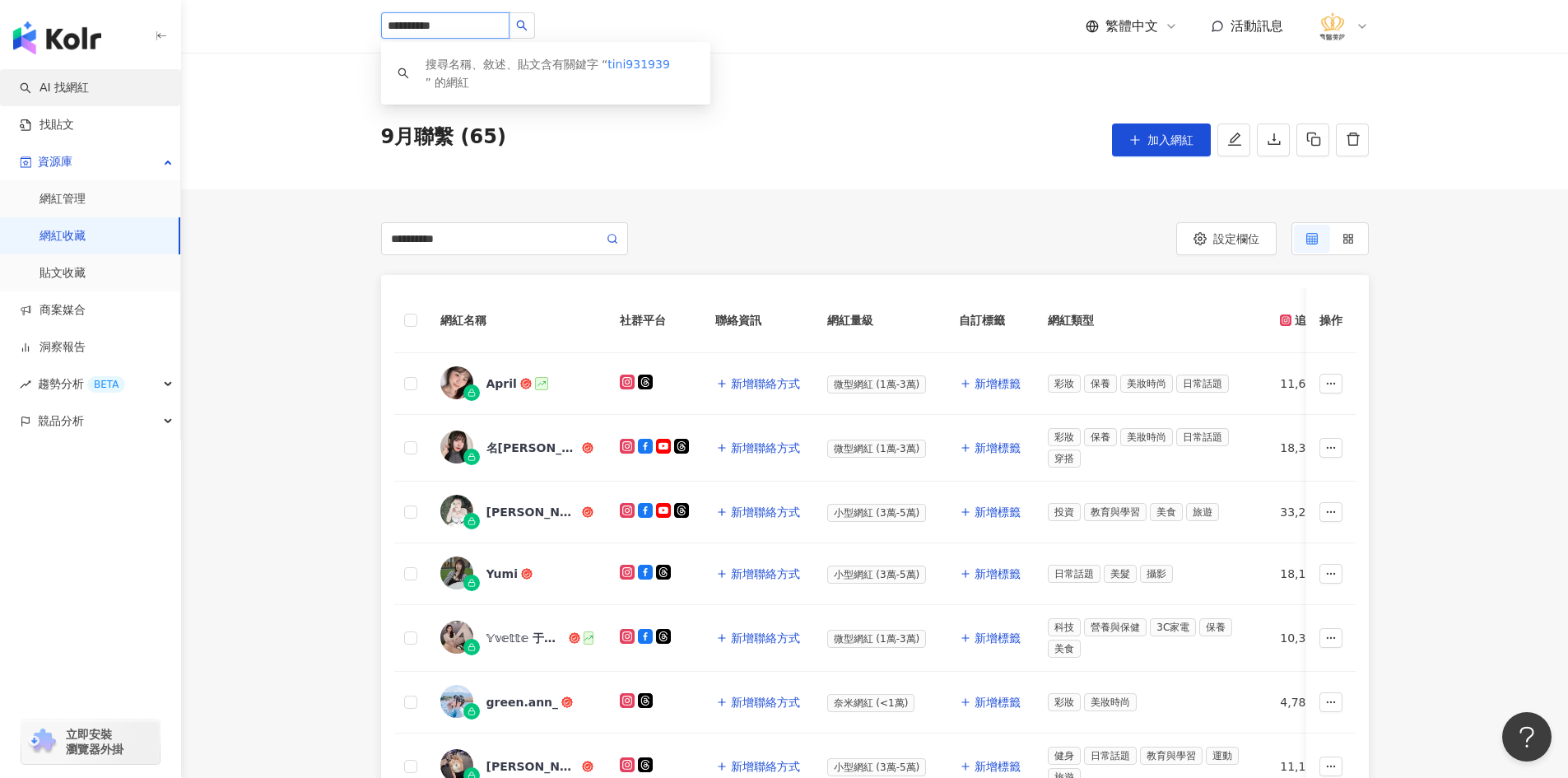
type input "**********"
click at [89, 84] on link "AI 找網紅" at bounding box center [55, 88] width 70 height 16
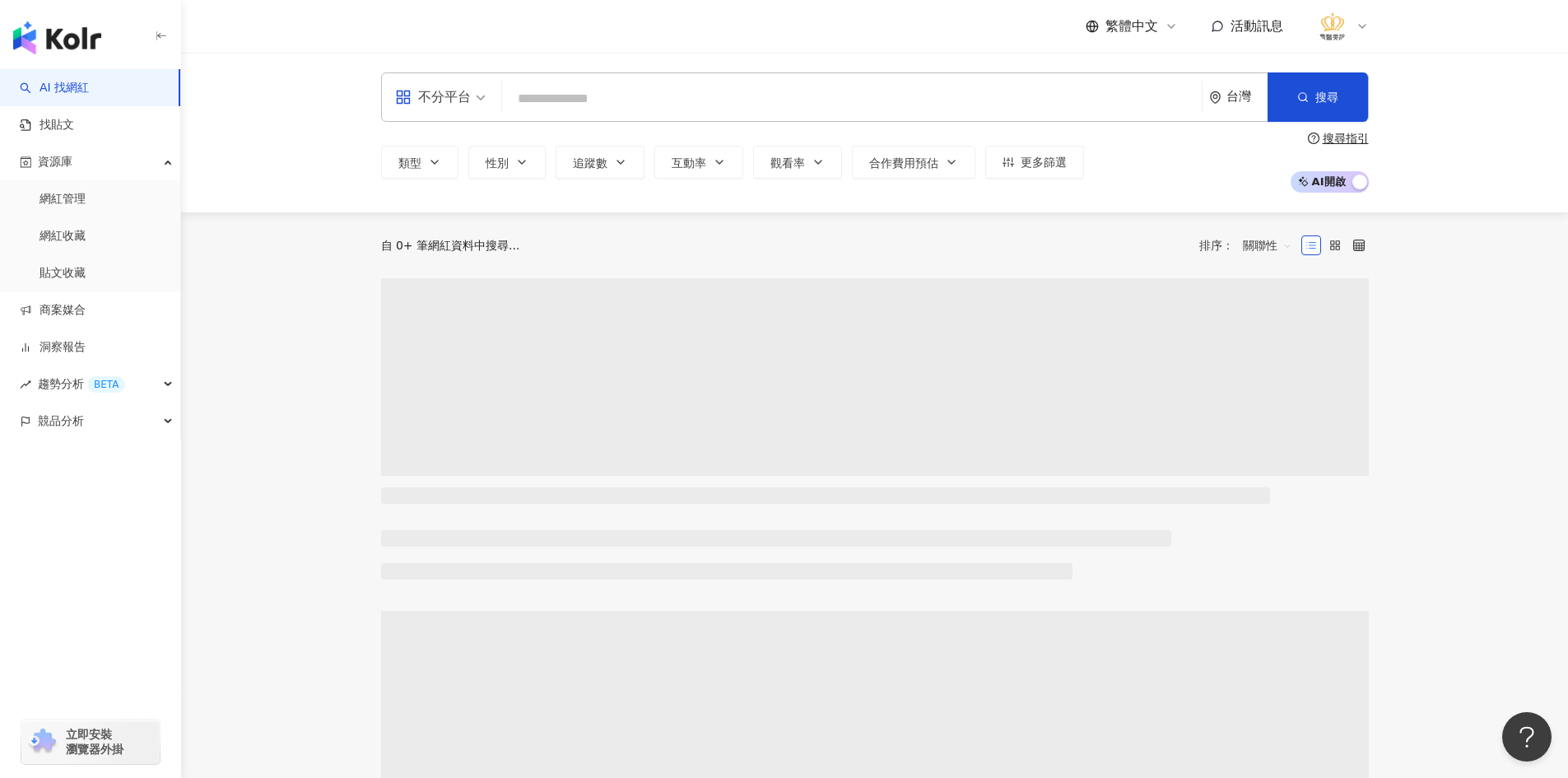
click at [592, 94] on input "search" at bounding box center [852, 99] width 687 height 31
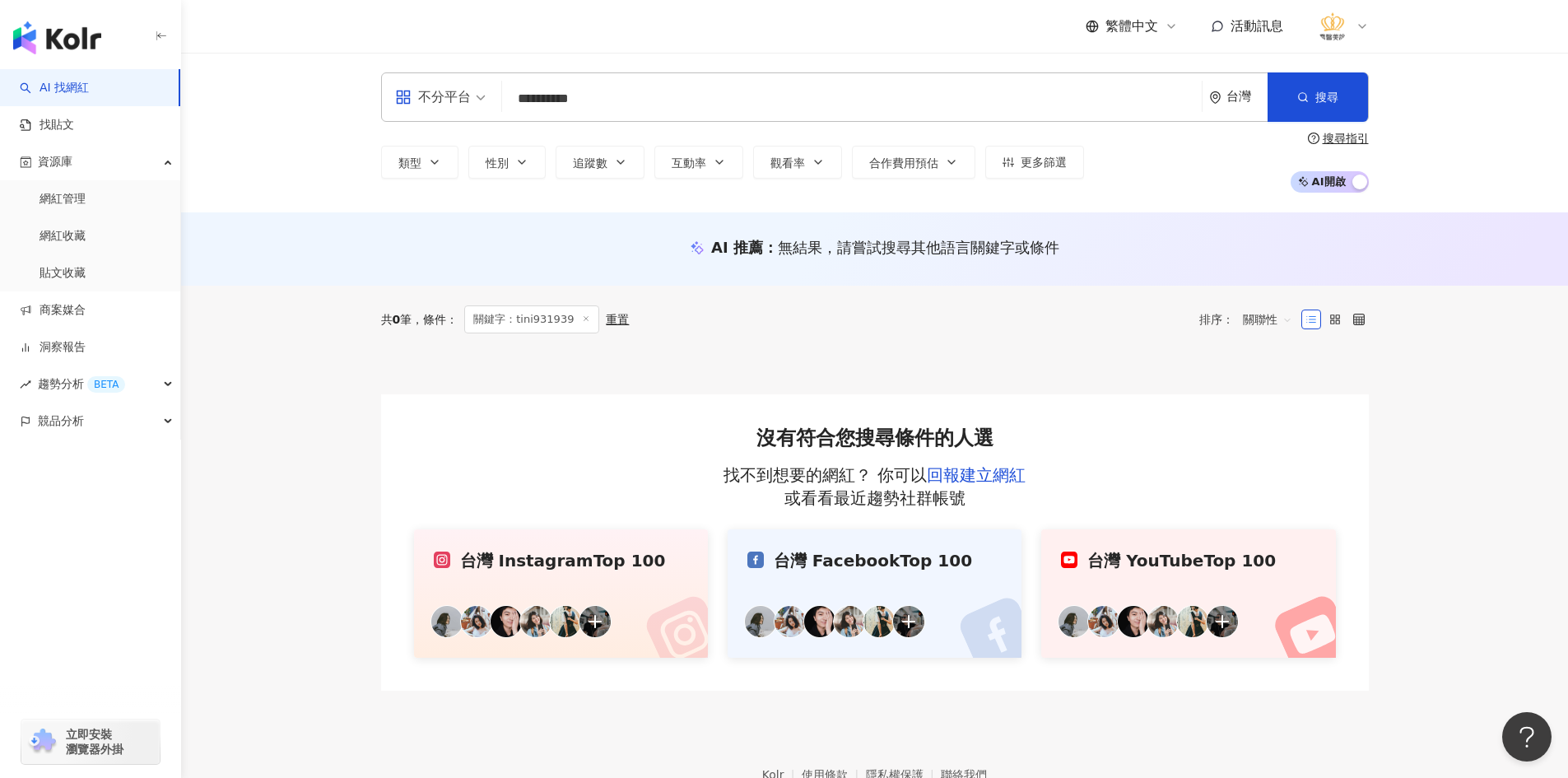
drag, startPoint x: 571, startPoint y: 103, endPoint x: 589, endPoint y: 103, distance: 18.0
click at [589, 103] on input "**********" at bounding box center [852, 99] width 687 height 31
type input "********"
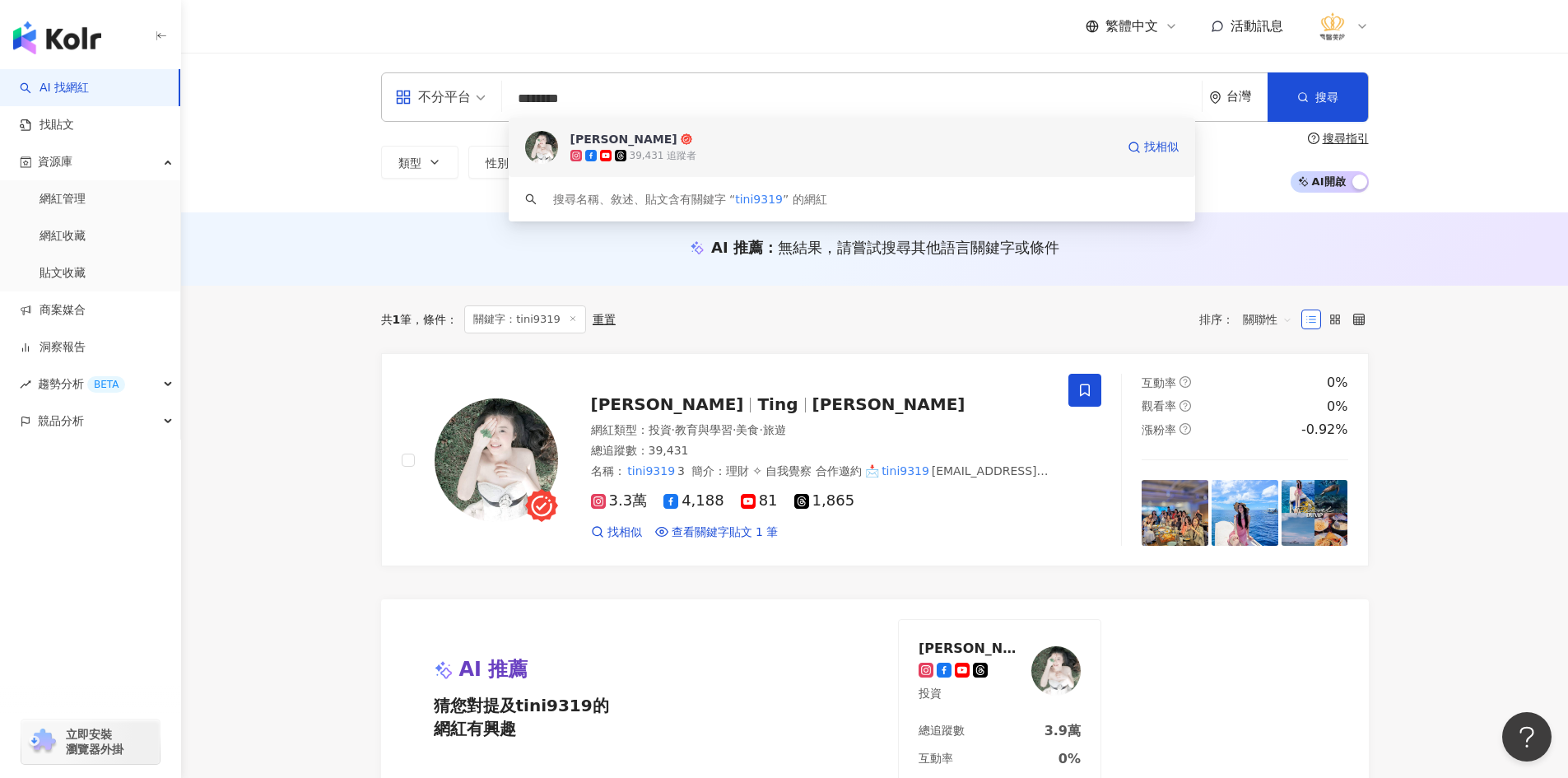
click at [642, 147] on div "39,431 追蹤者" at bounding box center [842, 156] width 545 height 16
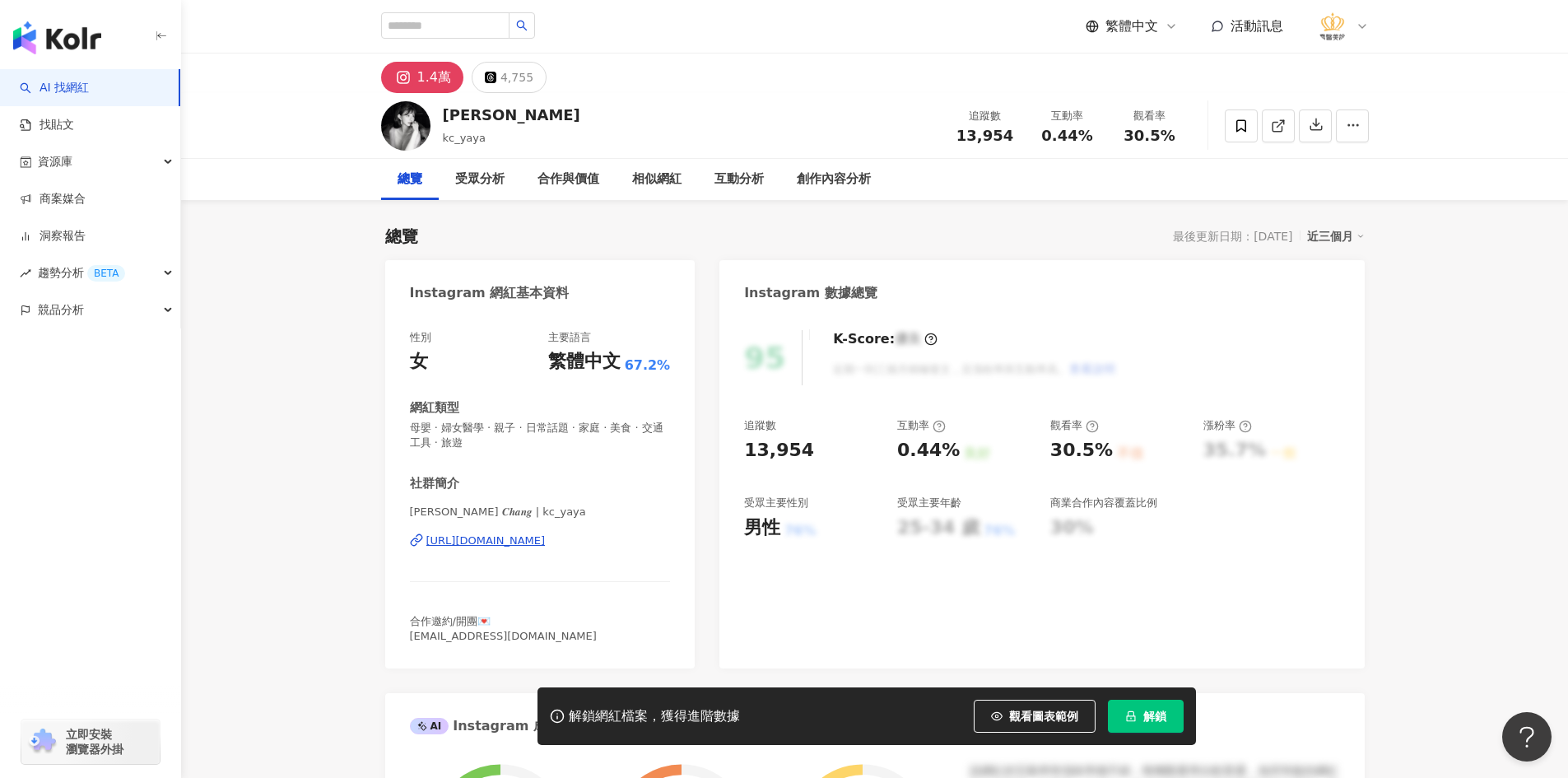
click at [546, 544] on div "https://www.instagram.com/kc_yaya/" at bounding box center [486, 541] width 119 height 15
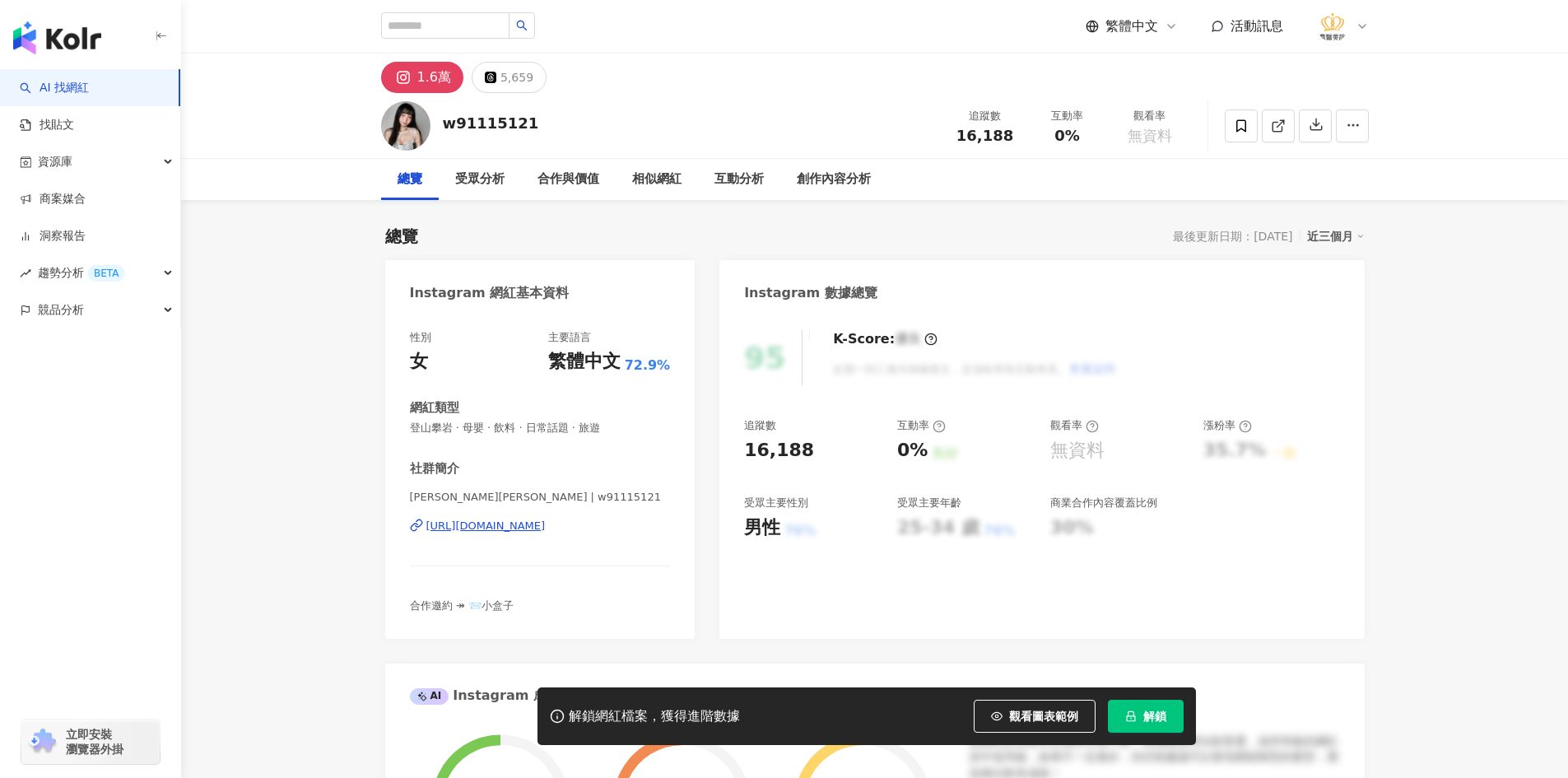
click at [518, 524] on div "https://www.instagram.com/w91115121/" at bounding box center [486, 525] width 119 height 15
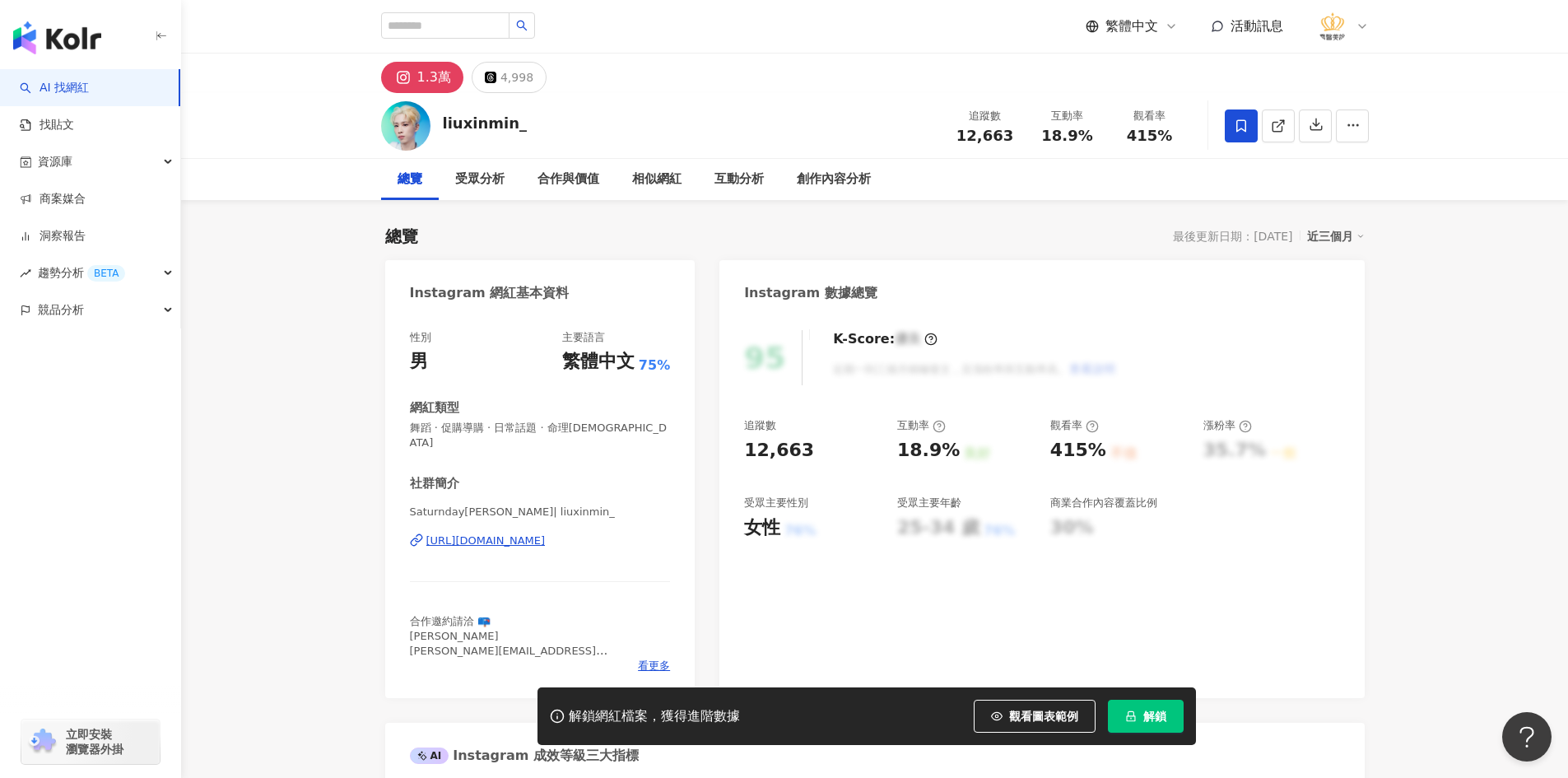
click at [466, 534] on div "https://www.instagram.com/liuxinmin_/" at bounding box center [486, 541] width 119 height 15
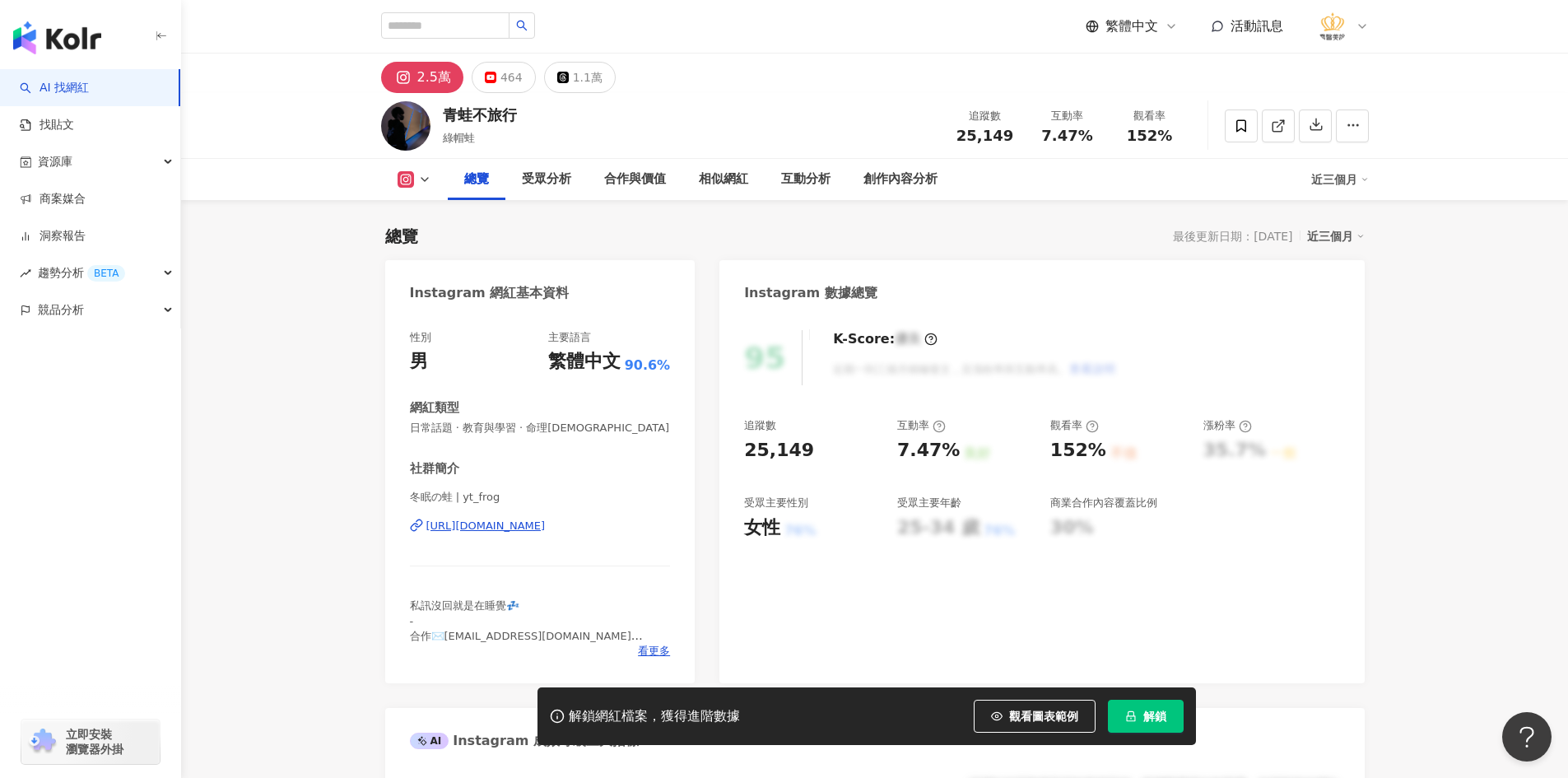
drag, startPoint x: 351, startPoint y: 493, endPoint x: 502, endPoint y: 522, distance: 153.8
click at [502, 522] on div "https://www.instagram.com/yt_frog/" at bounding box center [486, 525] width 119 height 15
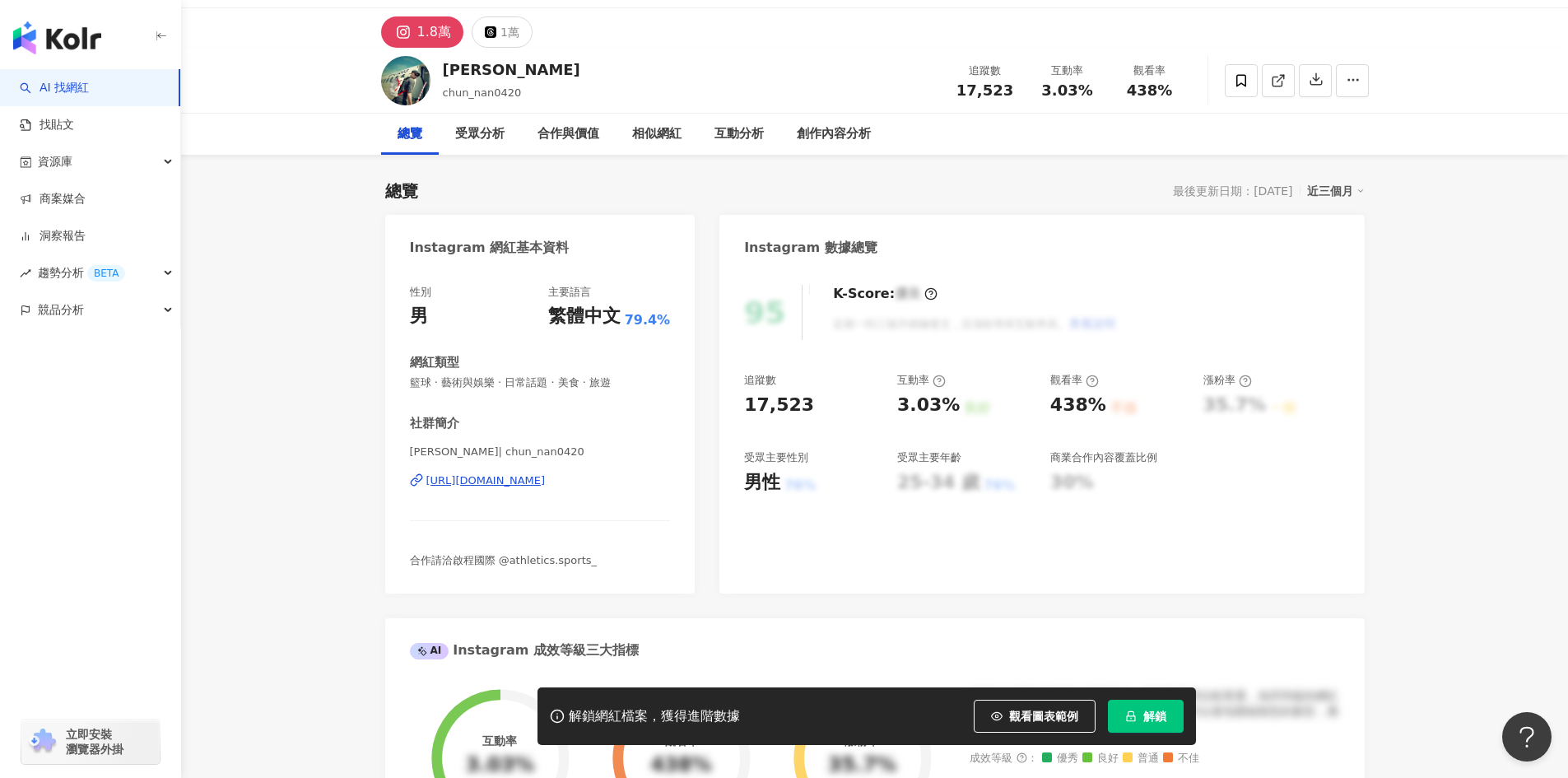
click at [505, 445] on div "陳俊男 | chun_nan0420 https://www.instagram.com/chun_nan0420/" at bounding box center [540, 492] width 261 height 96
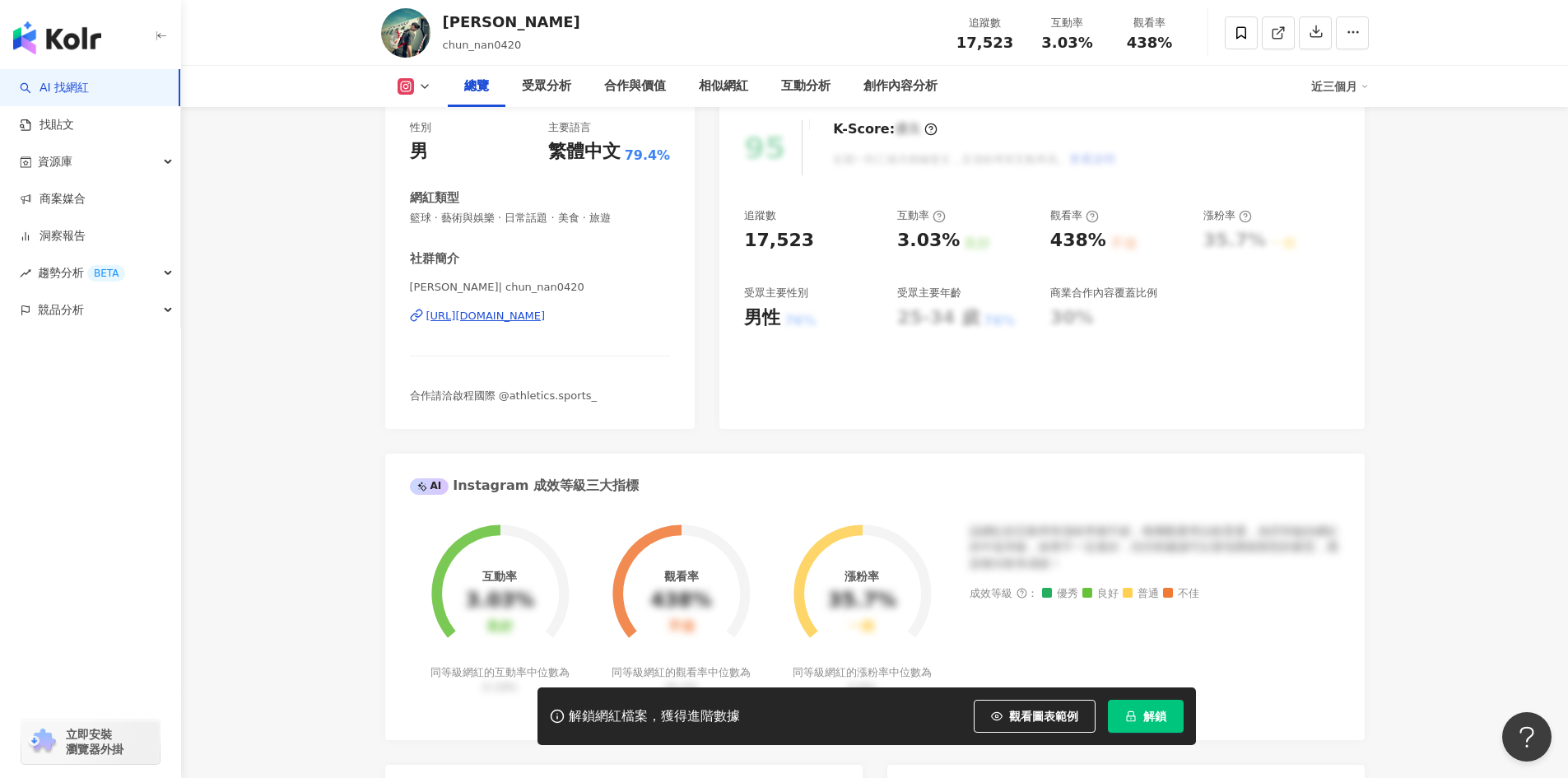
click at [457, 313] on div "https://www.instagram.com/chun_nan0420/" at bounding box center [486, 316] width 119 height 15
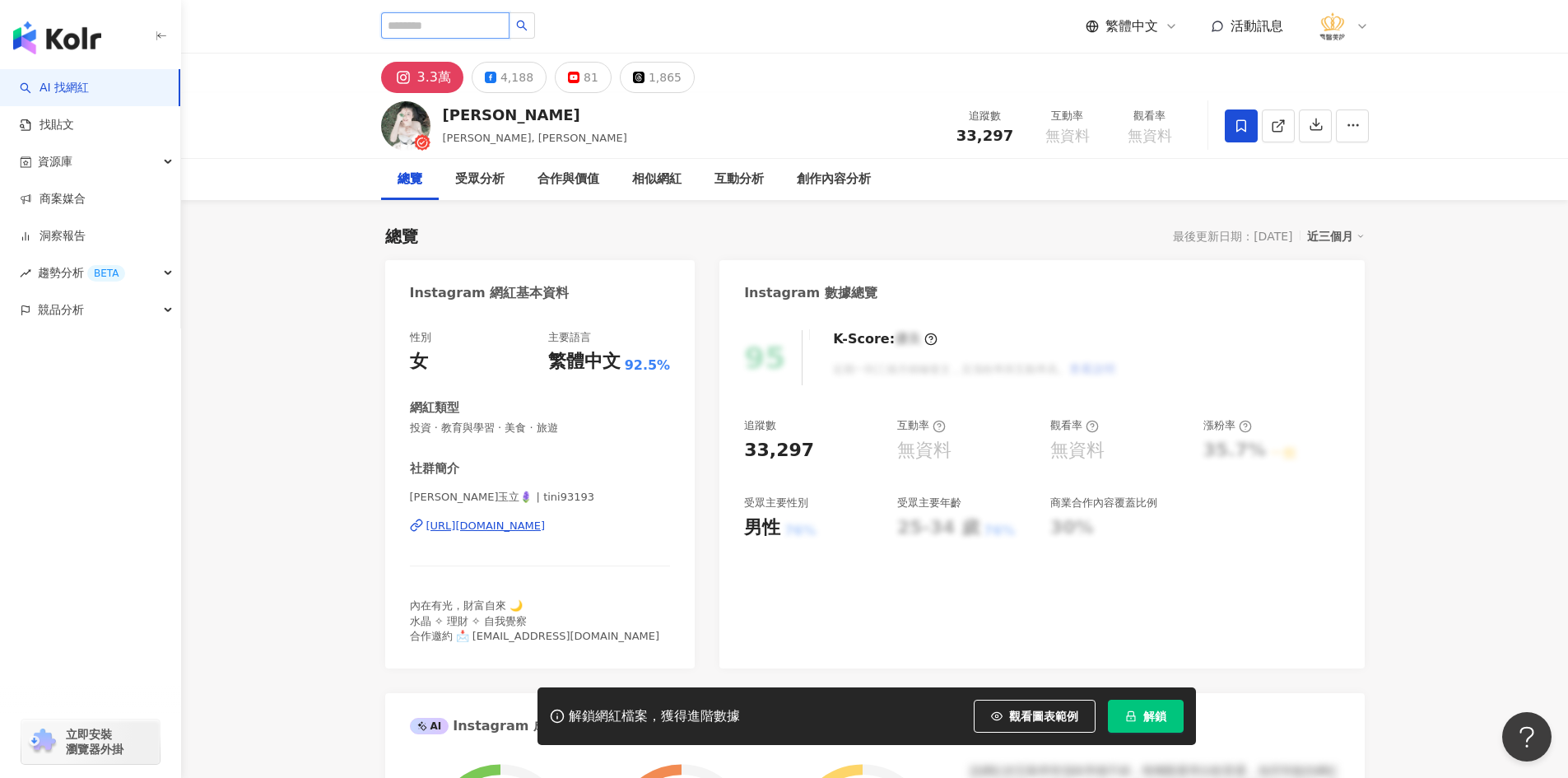
click at [488, 21] on input "search" at bounding box center [445, 25] width 128 height 27
paste input "**********"
drag, startPoint x: 495, startPoint y: 33, endPoint x: 357, endPoint y: 27, distance: 138.1
click at [357, 27] on div "**********" at bounding box center [874, 27] width 1054 height 53
type input "**********"
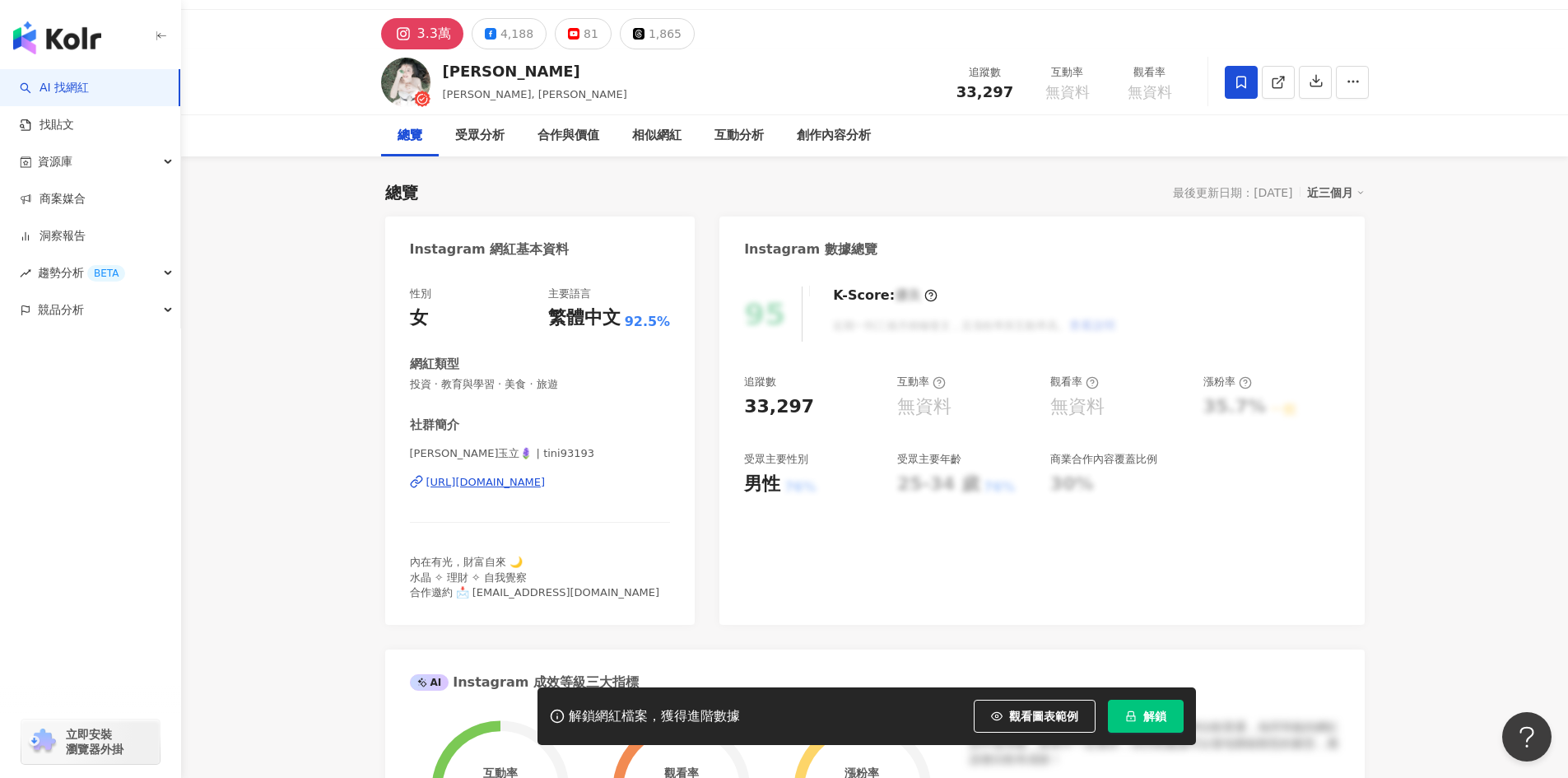
scroll to position [82, 0]
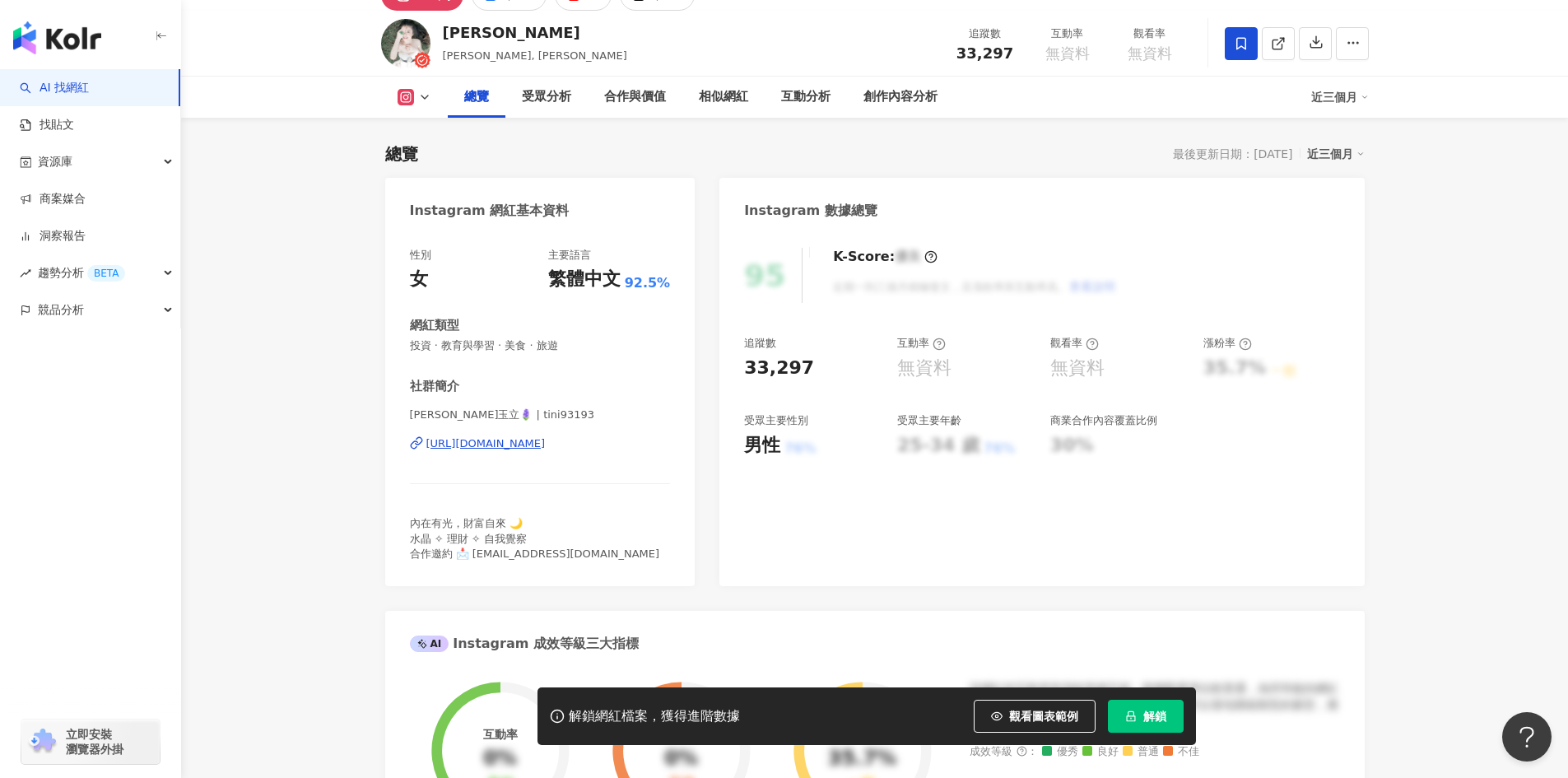
click at [538, 441] on div "[URL][DOMAIN_NAME]" at bounding box center [486, 444] width 119 height 15
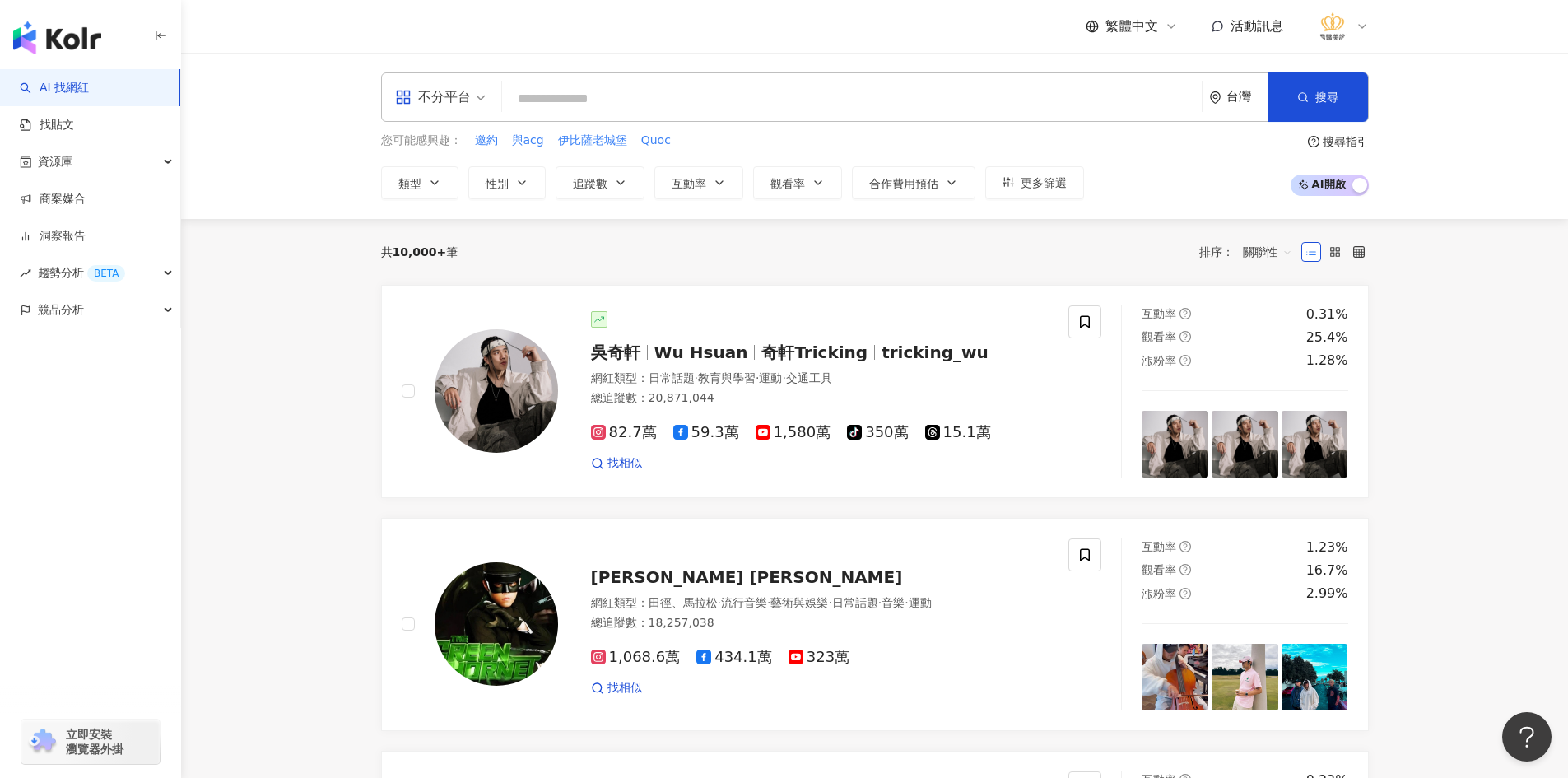
drag, startPoint x: 738, startPoint y: 102, endPoint x: 723, endPoint y: 94, distance: 17.0
click at [738, 102] on input "search" at bounding box center [852, 99] width 687 height 31
type input "**"
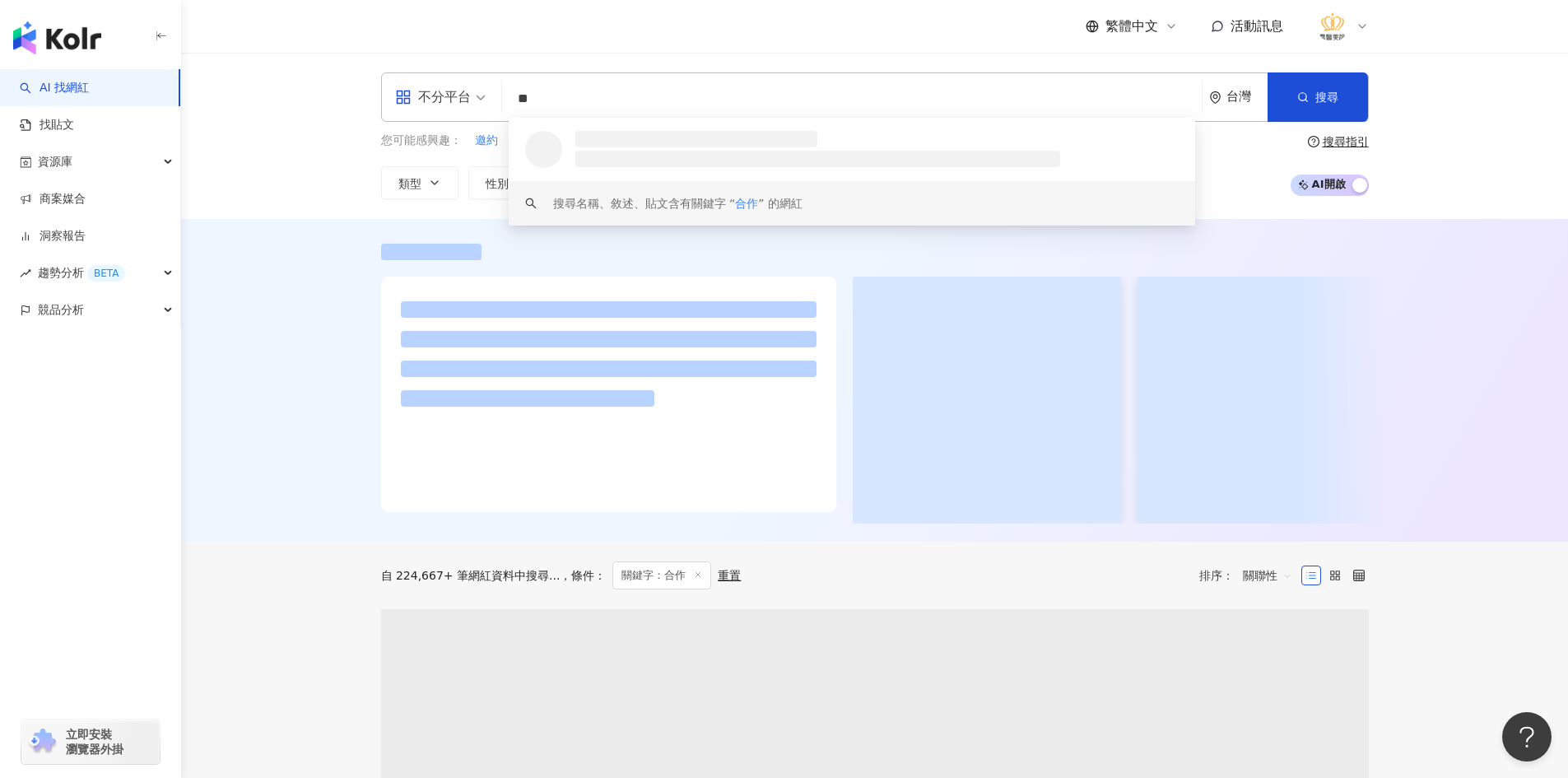
click at [283, 253] on div at bounding box center [874, 380] width 1387 height 322
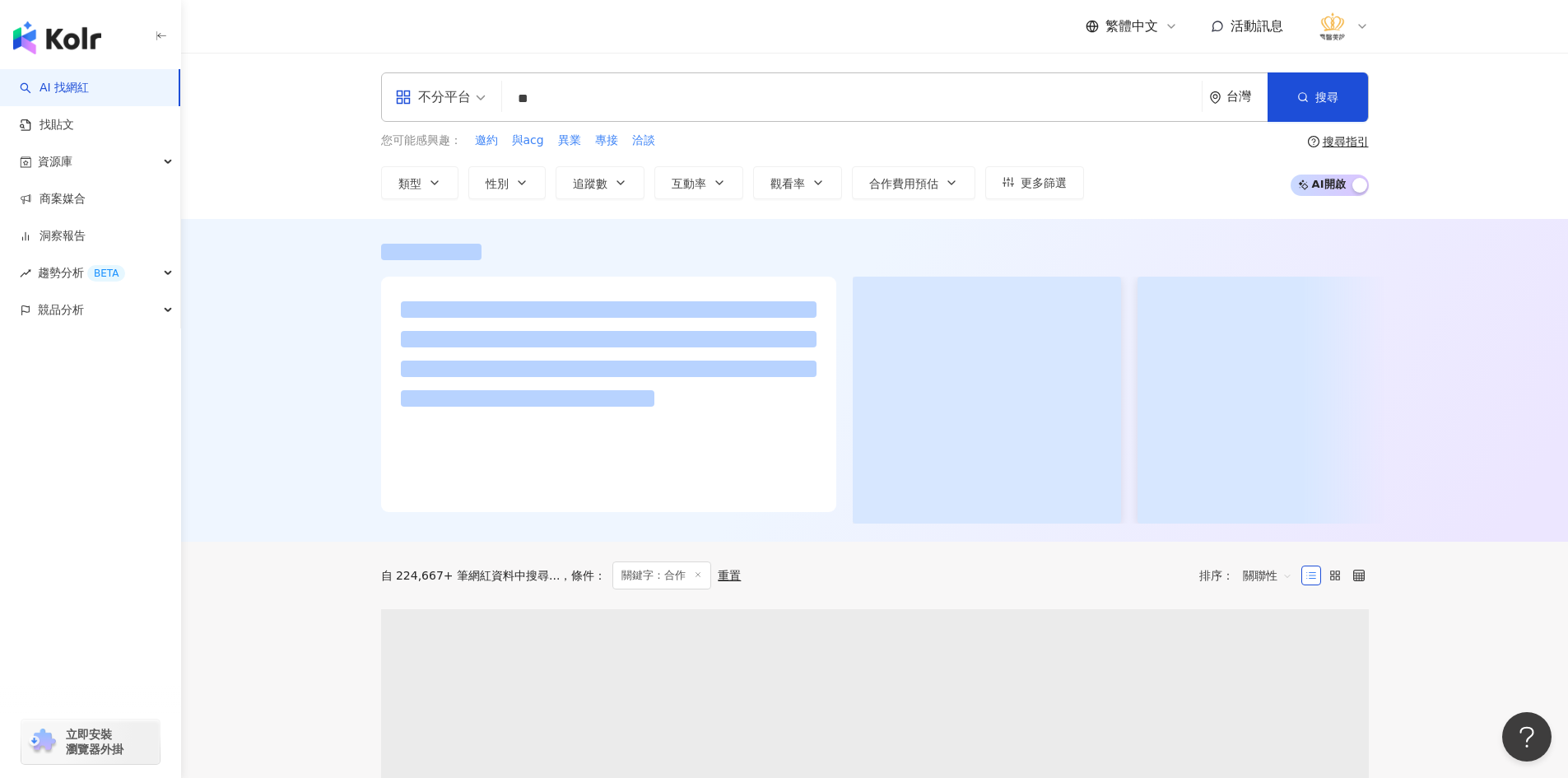
click at [592, 184] on span "追蹤數" at bounding box center [590, 183] width 35 height 13
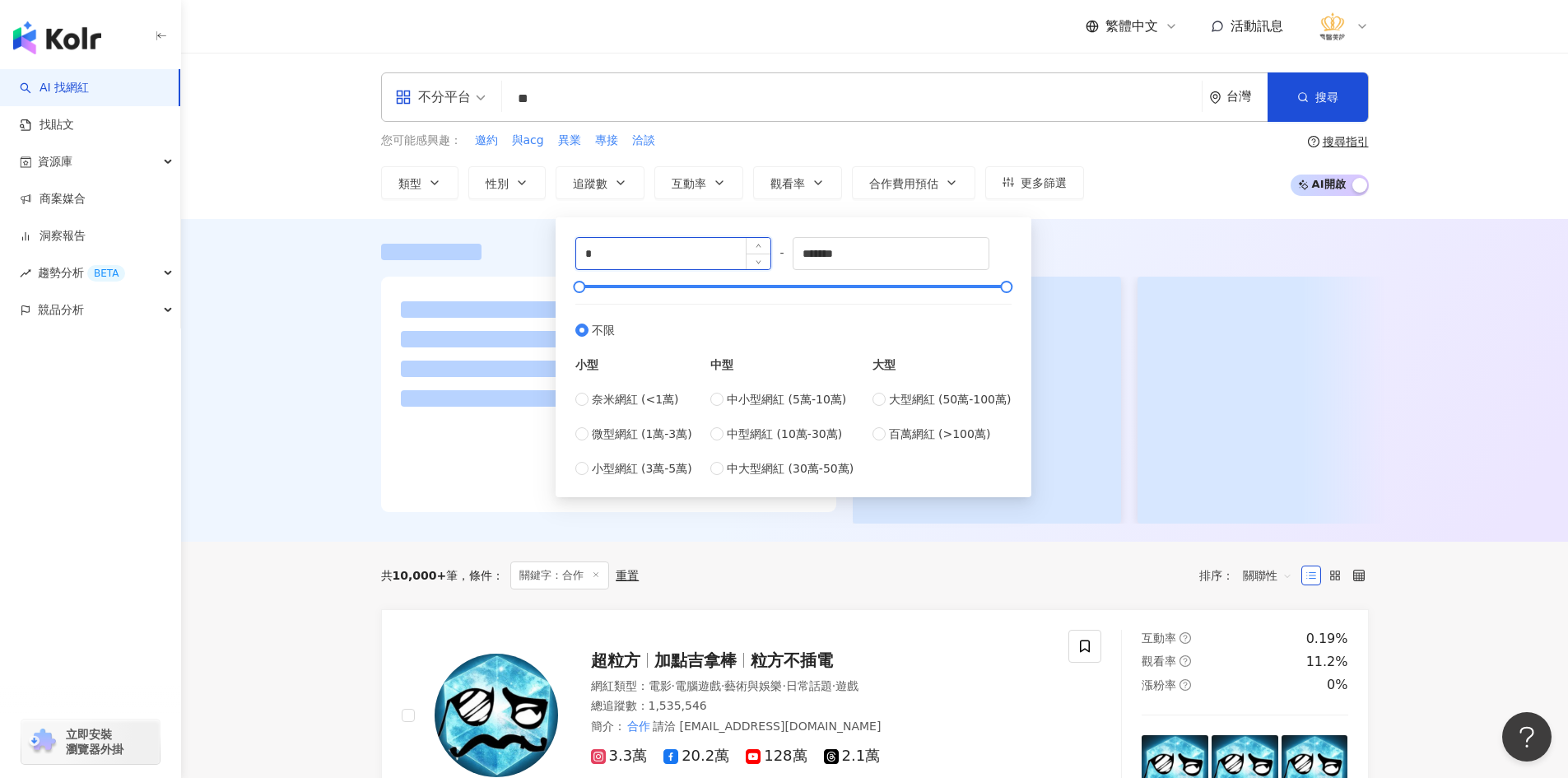
click at [623, 250] on input "*" at bounding box center [673, 254] width 195 height 31
type input "****"
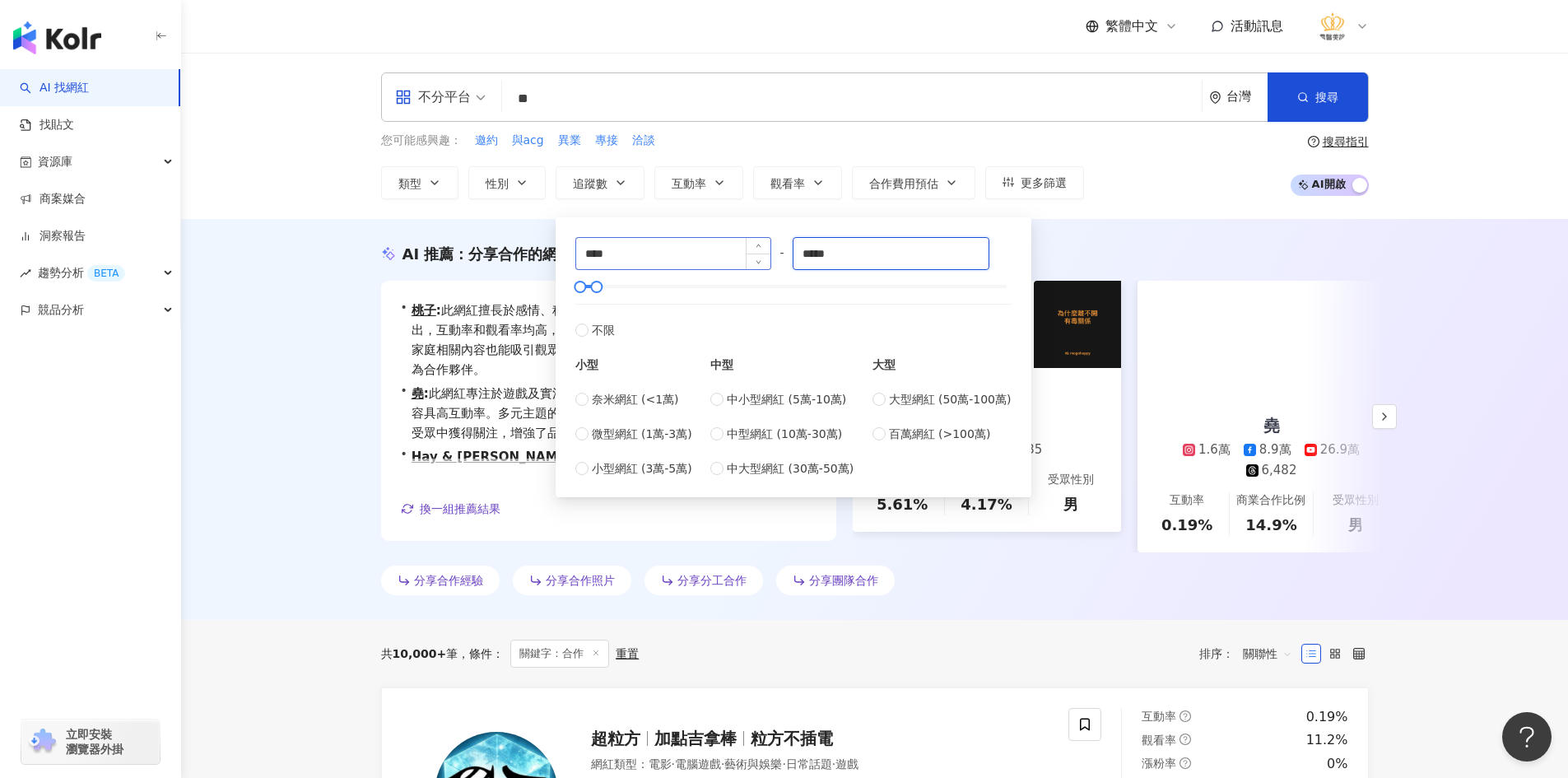
type input "*****"
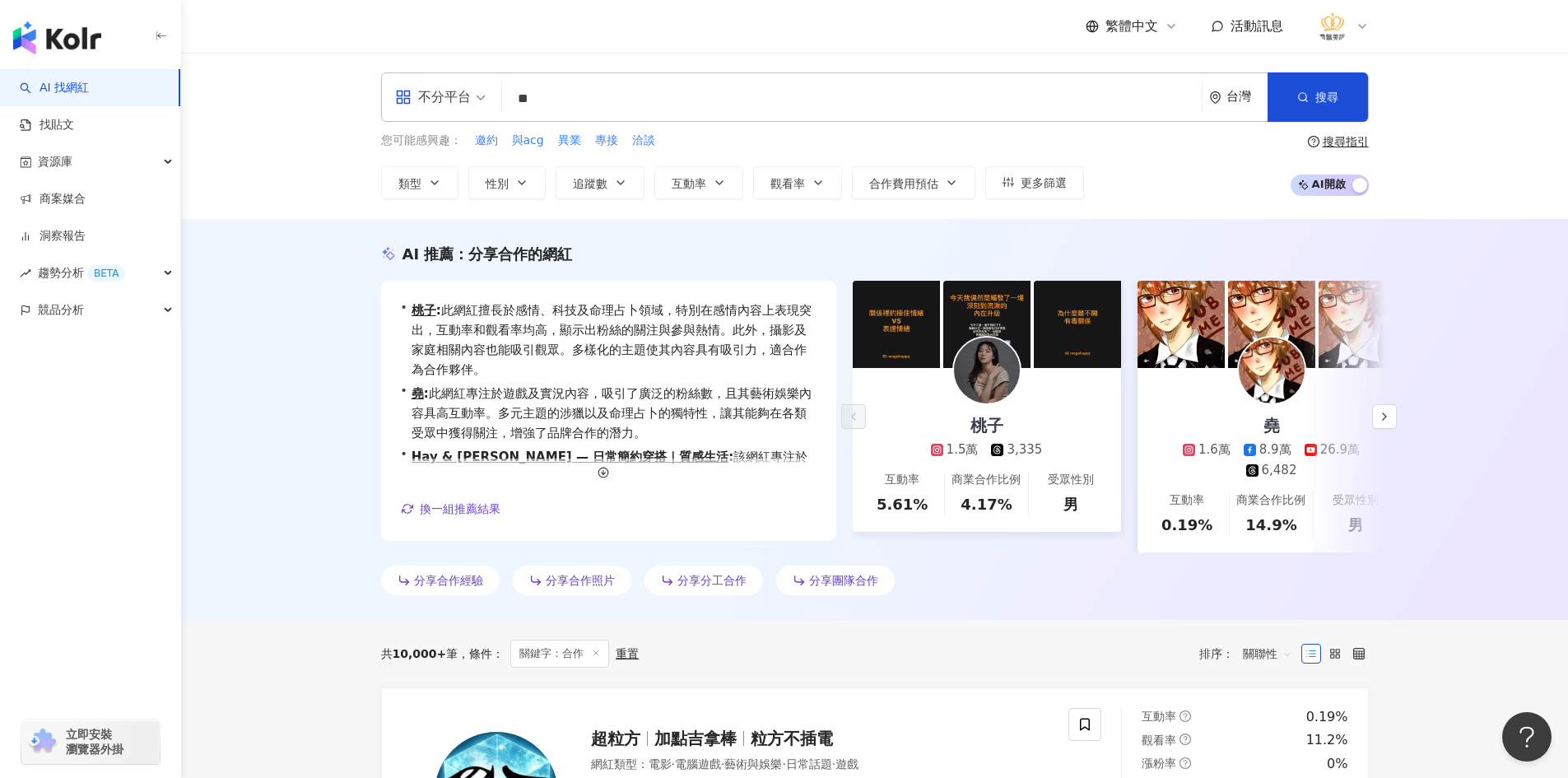
click at [302, 378] on div "AI 推薦 ： 分享合作的網紅 • 桃子 : 此網紅擅長於感情、科技及命理占卜領域，特別在感情內容上表現突出，互動率和觀看率均高，顯示出粉絲的關注與參與熱情。…" at bounding box center [874, 419] width 1387 height 401
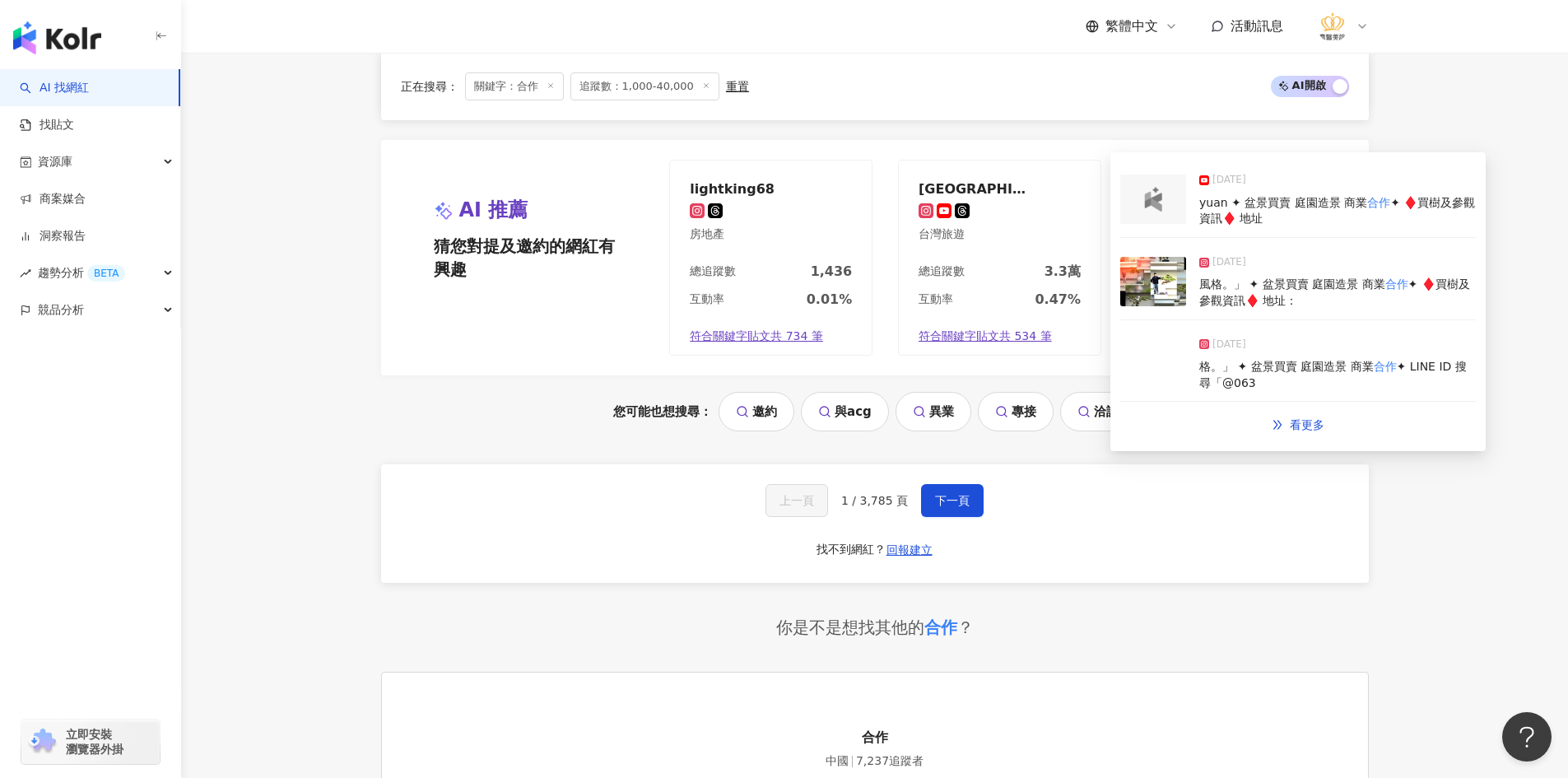
scroll to position [3031, 0]
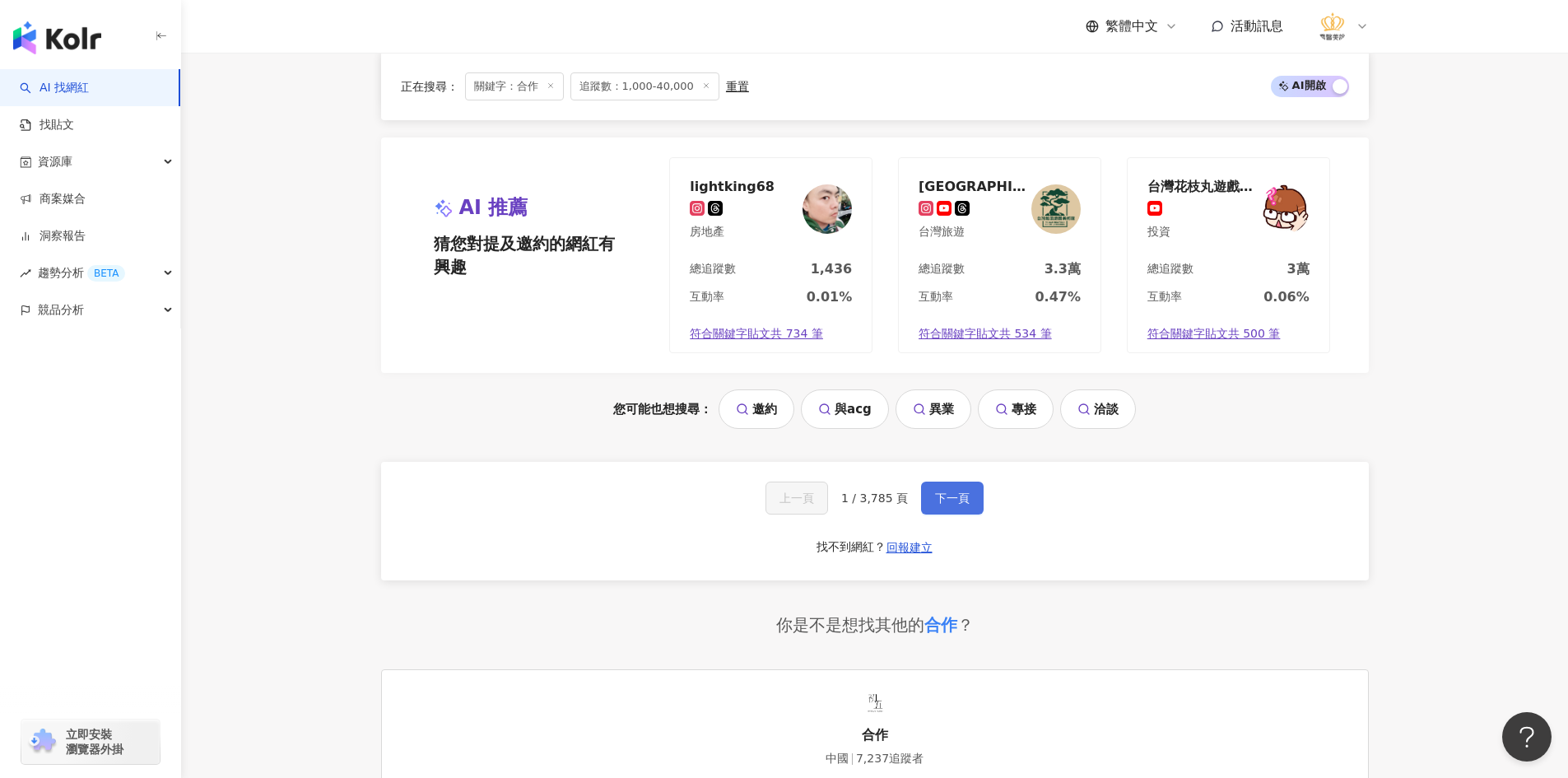
click at [938, 502] on span "下一頁" at bounding box center [952, 498] width 35 height 13
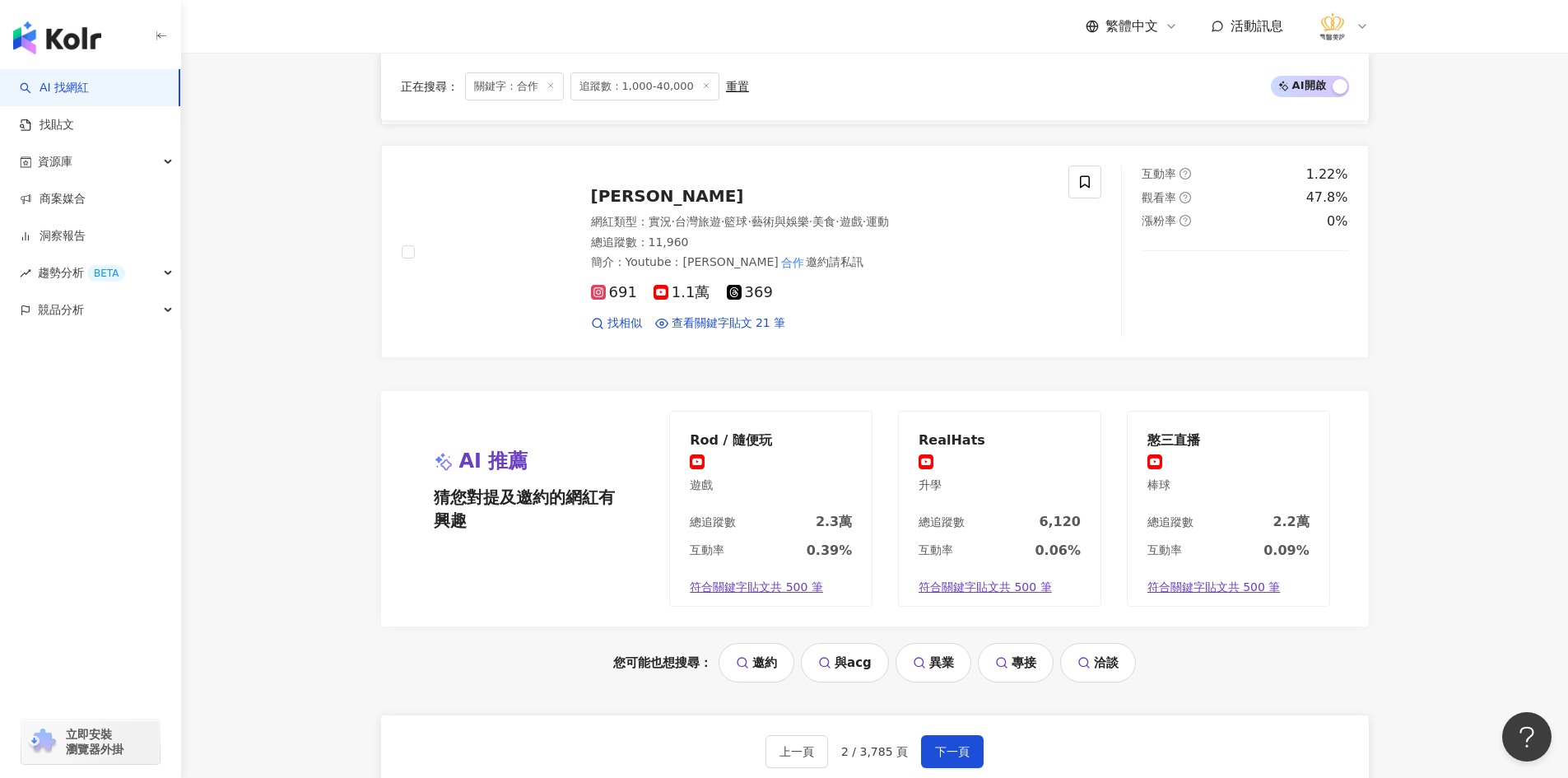
scroll to position [2520, 0]
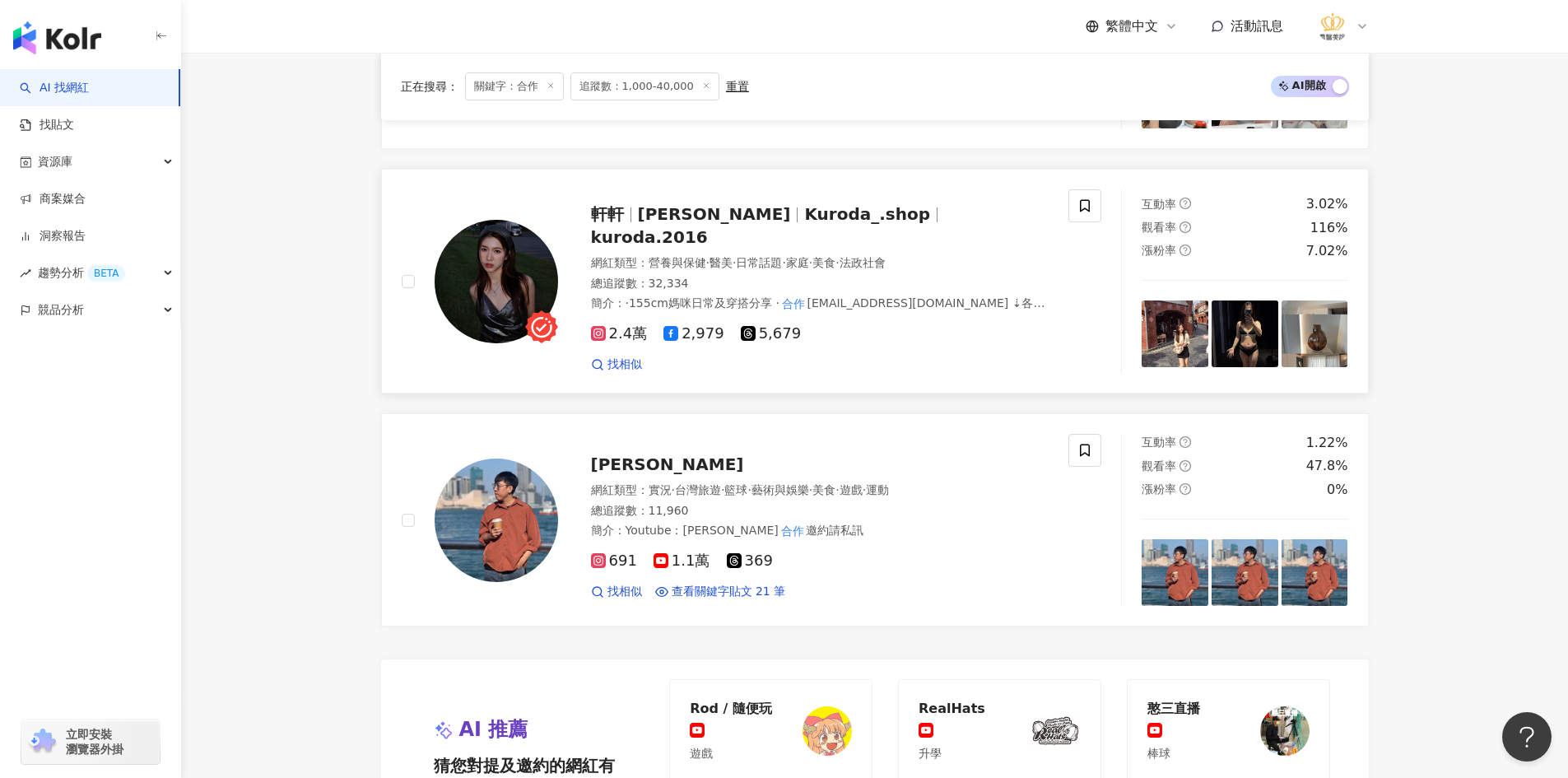
click at [514, 280] on img at bounding box center [496, 281] width 124 height 124
